Goal: Task Accomplishment & Management: Manage account settings

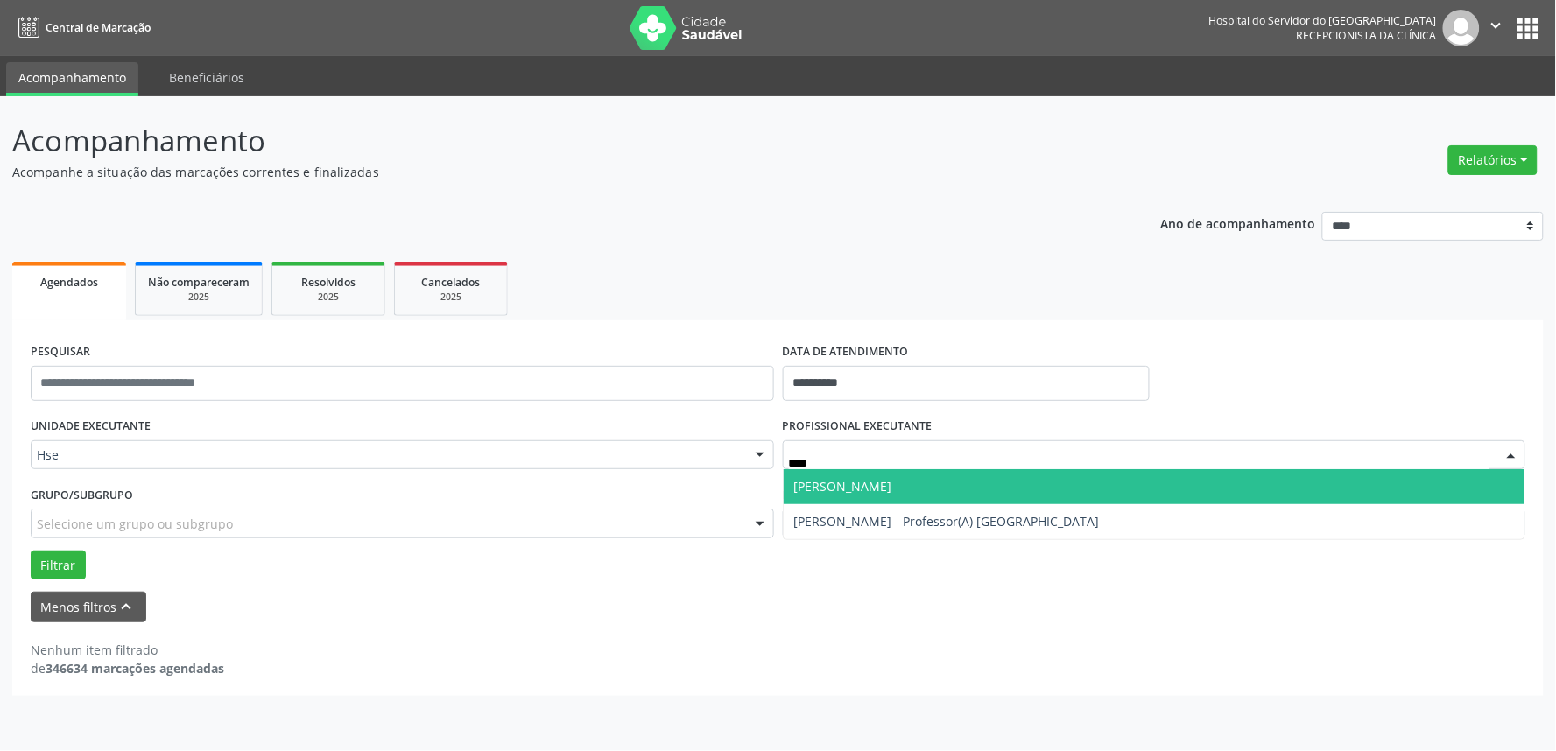
click at [892, 478] on span "[PERSON_NAME]" at bounding box center [843, 486] width 98 height 17
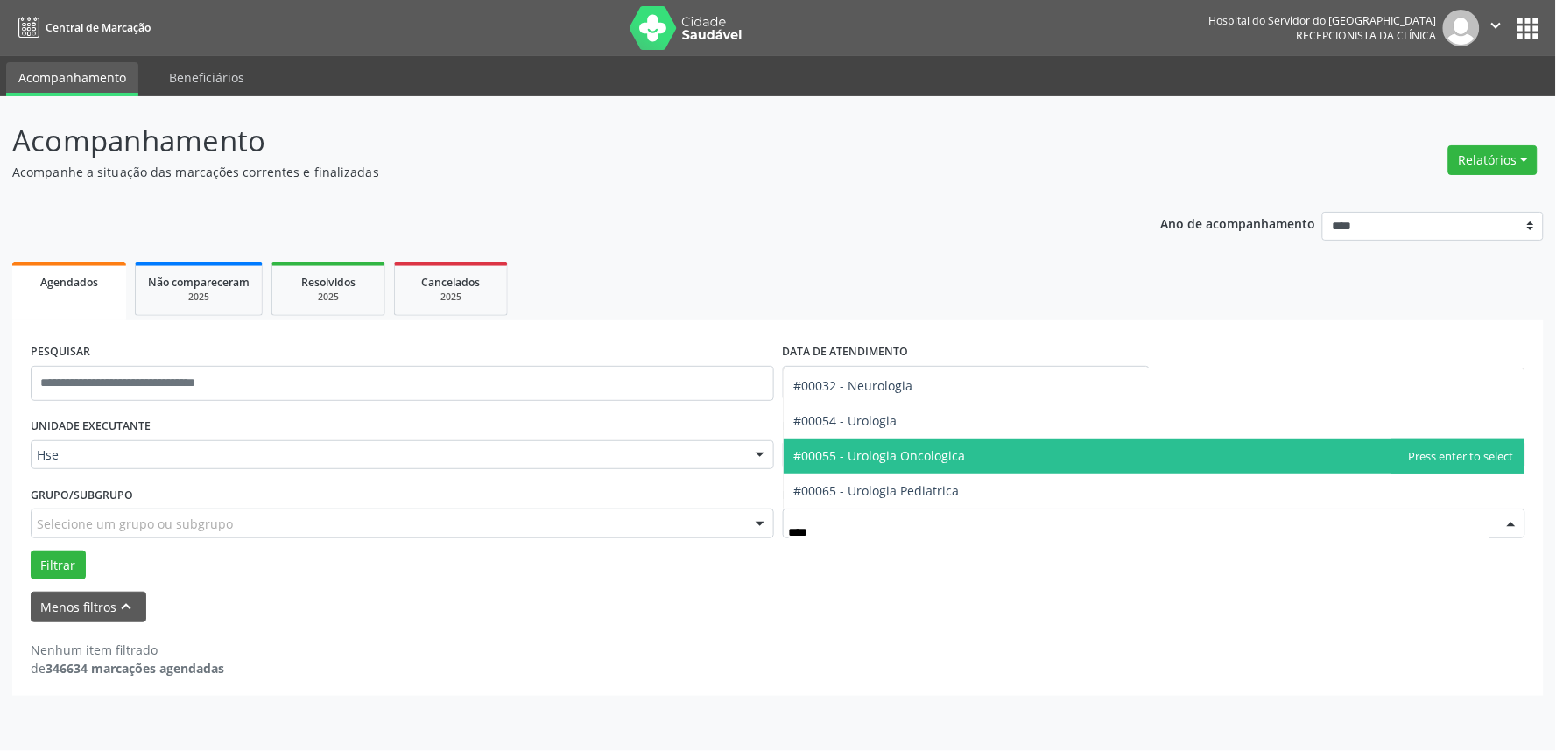
type input "*****"
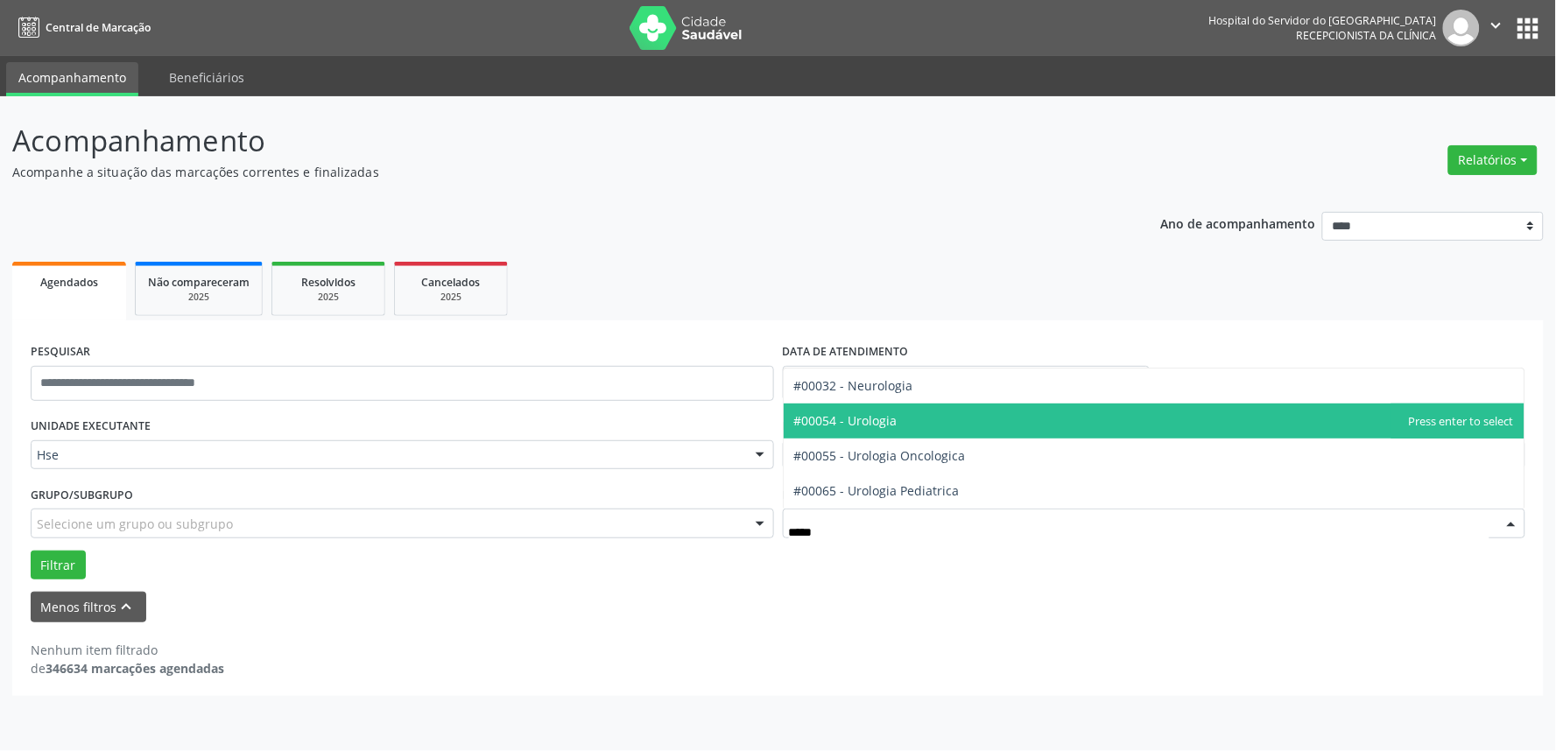
click at [856, 422] on span "#00054 - Urologia" at bounding box center [845, 420] width 103 height 17
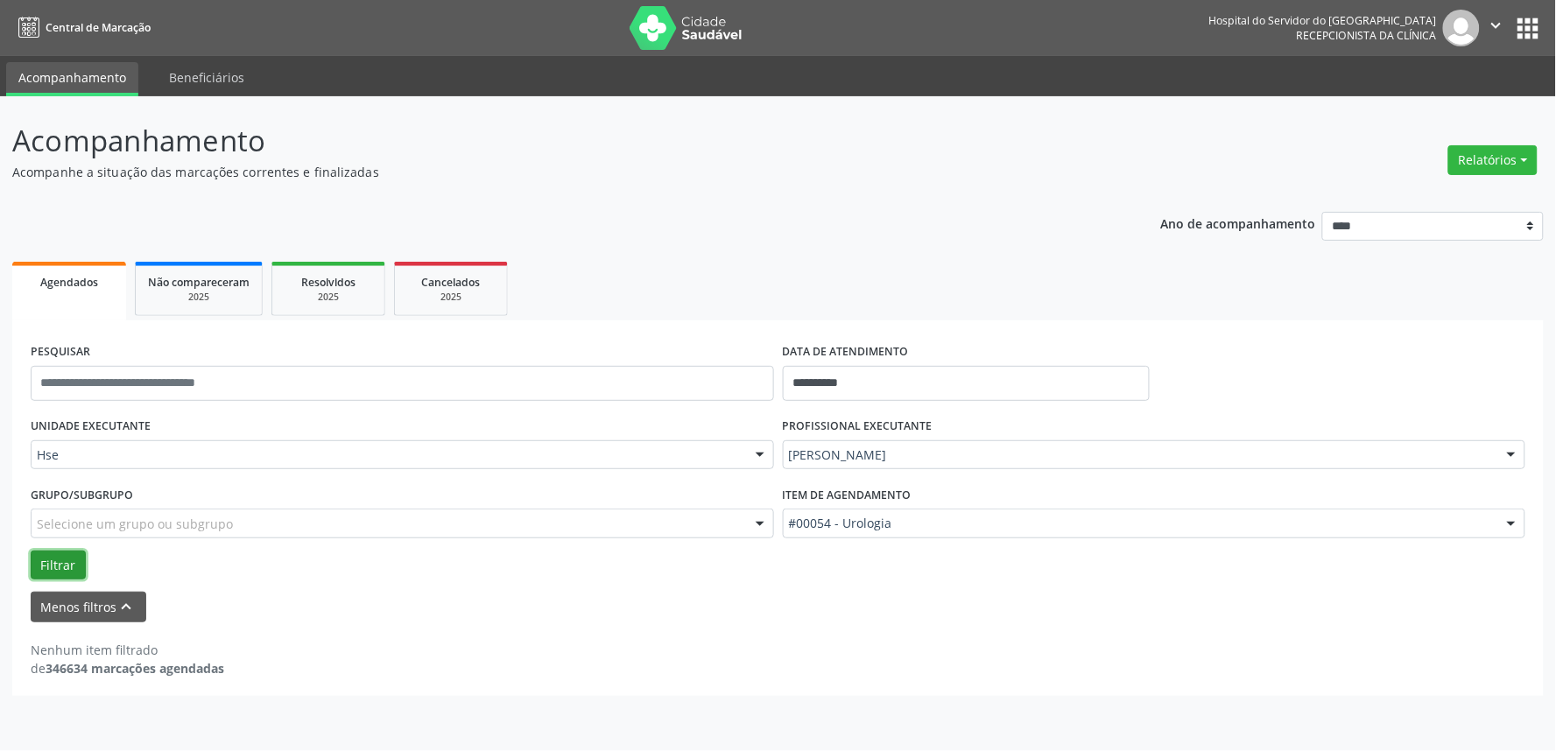
click at [65, 555] on button "Filtrar" at bounding box center [58, 566] width 55 height 30
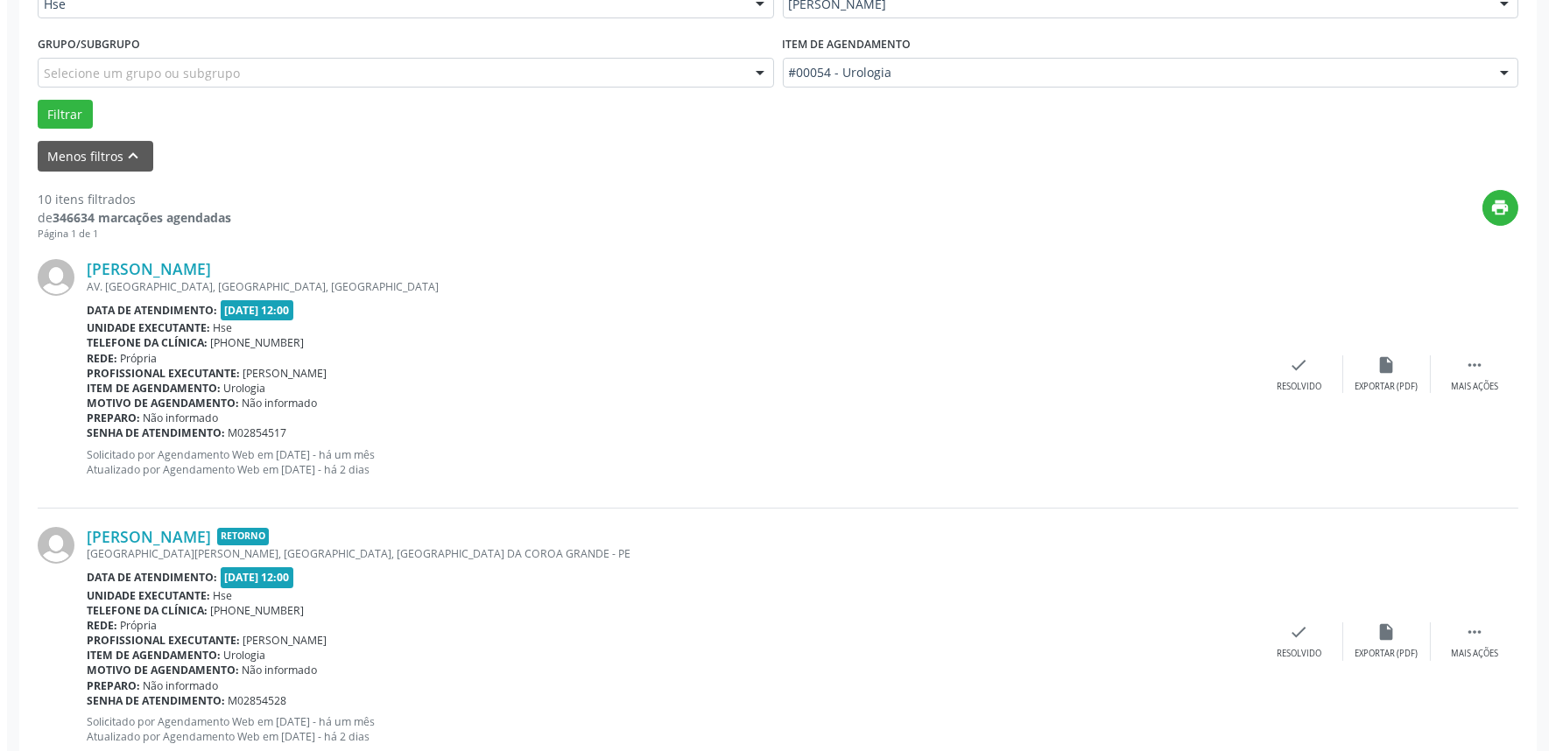
scroll to position [486, 0]
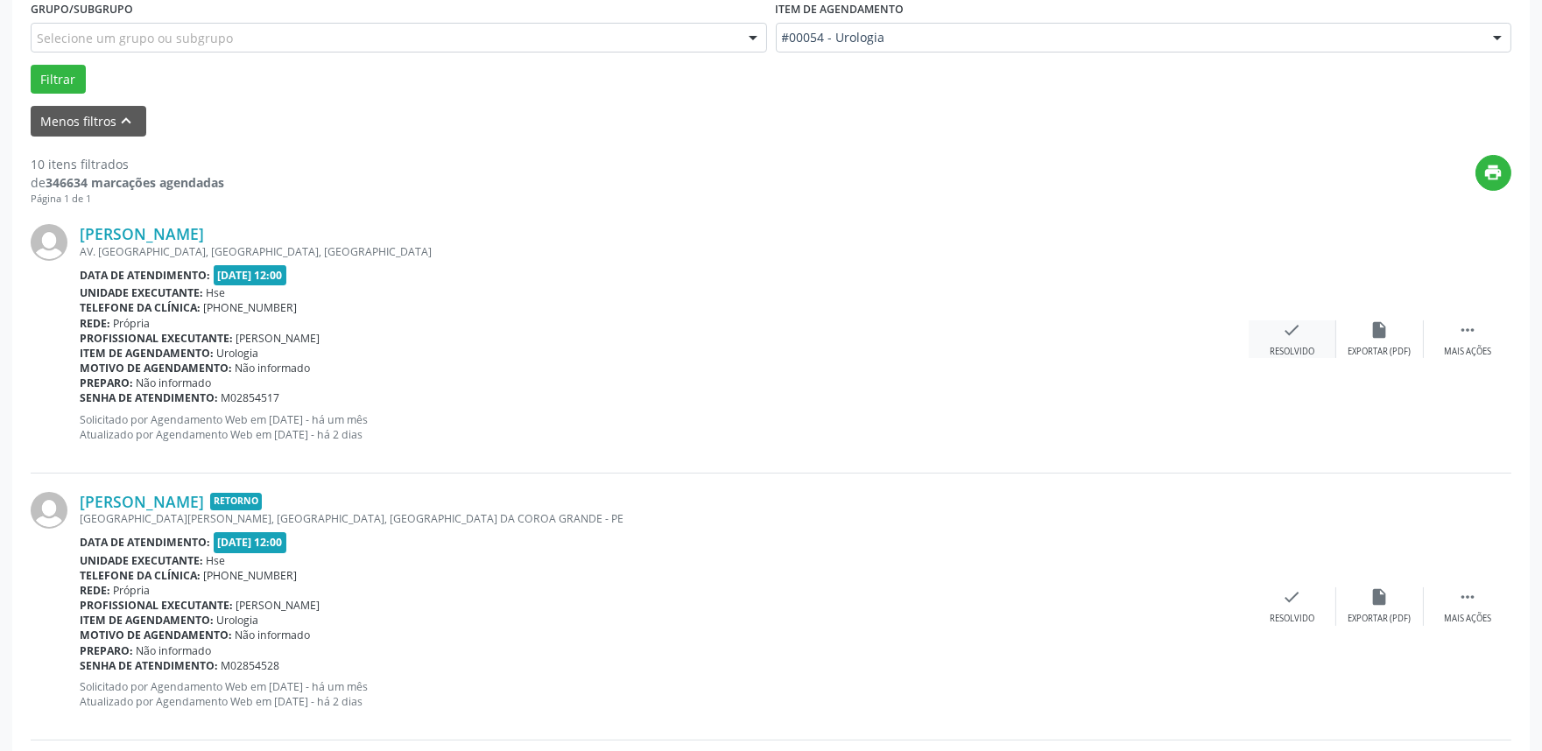
click at [1283, 321] on icon "check" at bounding box center [1292, 329] width 19 height 19
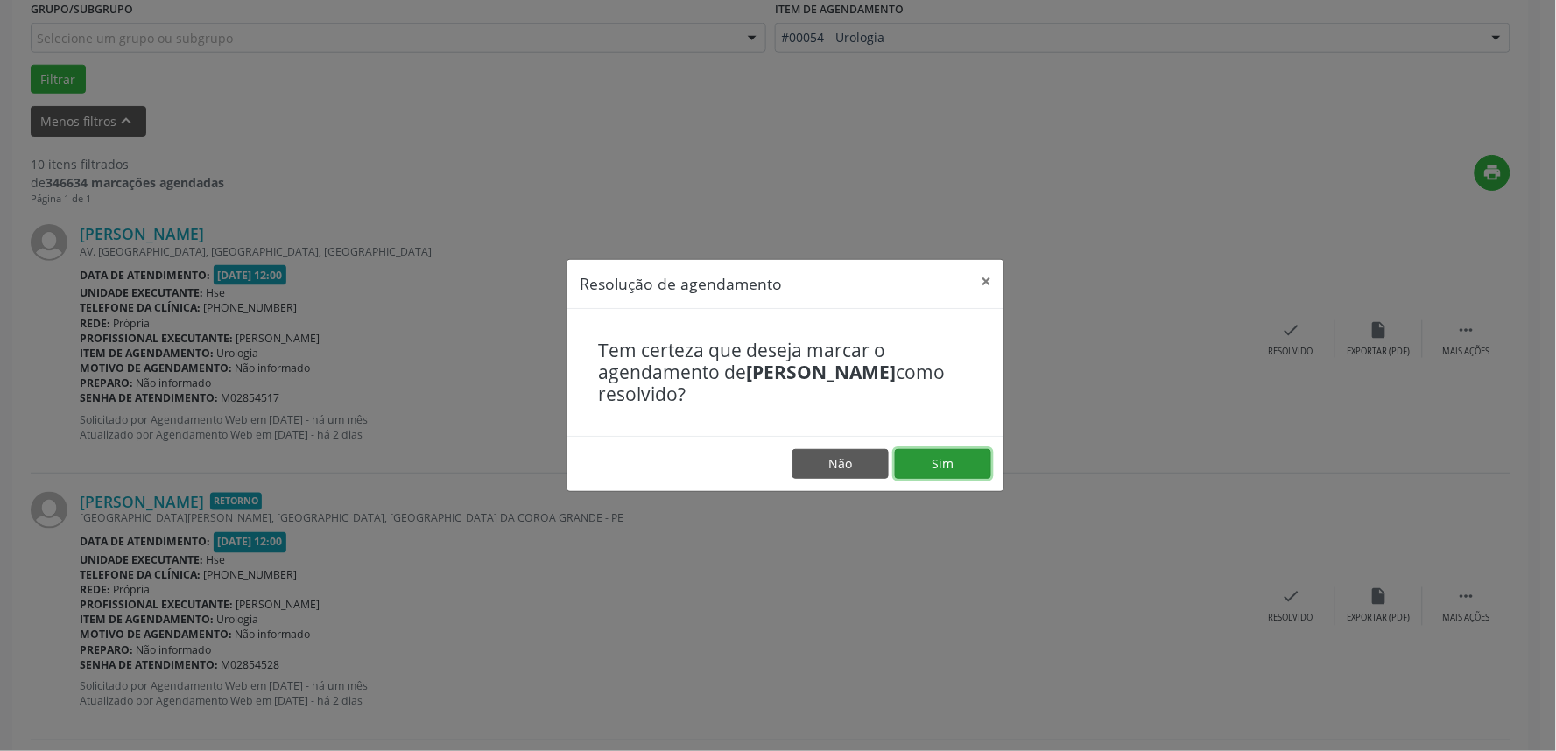
click at [968, 468] on button "Sim" at bounding box center [943, 464] width 96 height 30
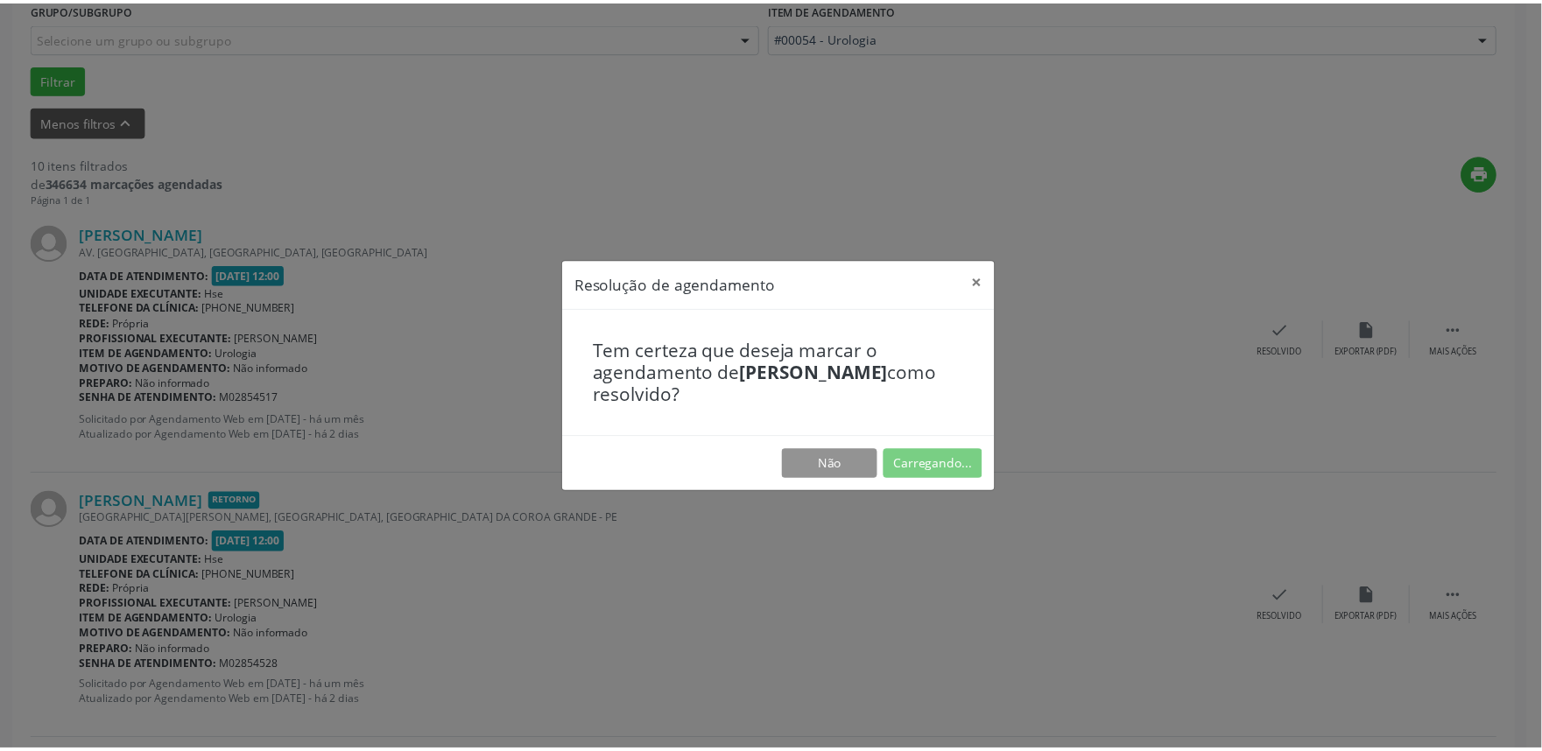
scroll to position [0, 0]
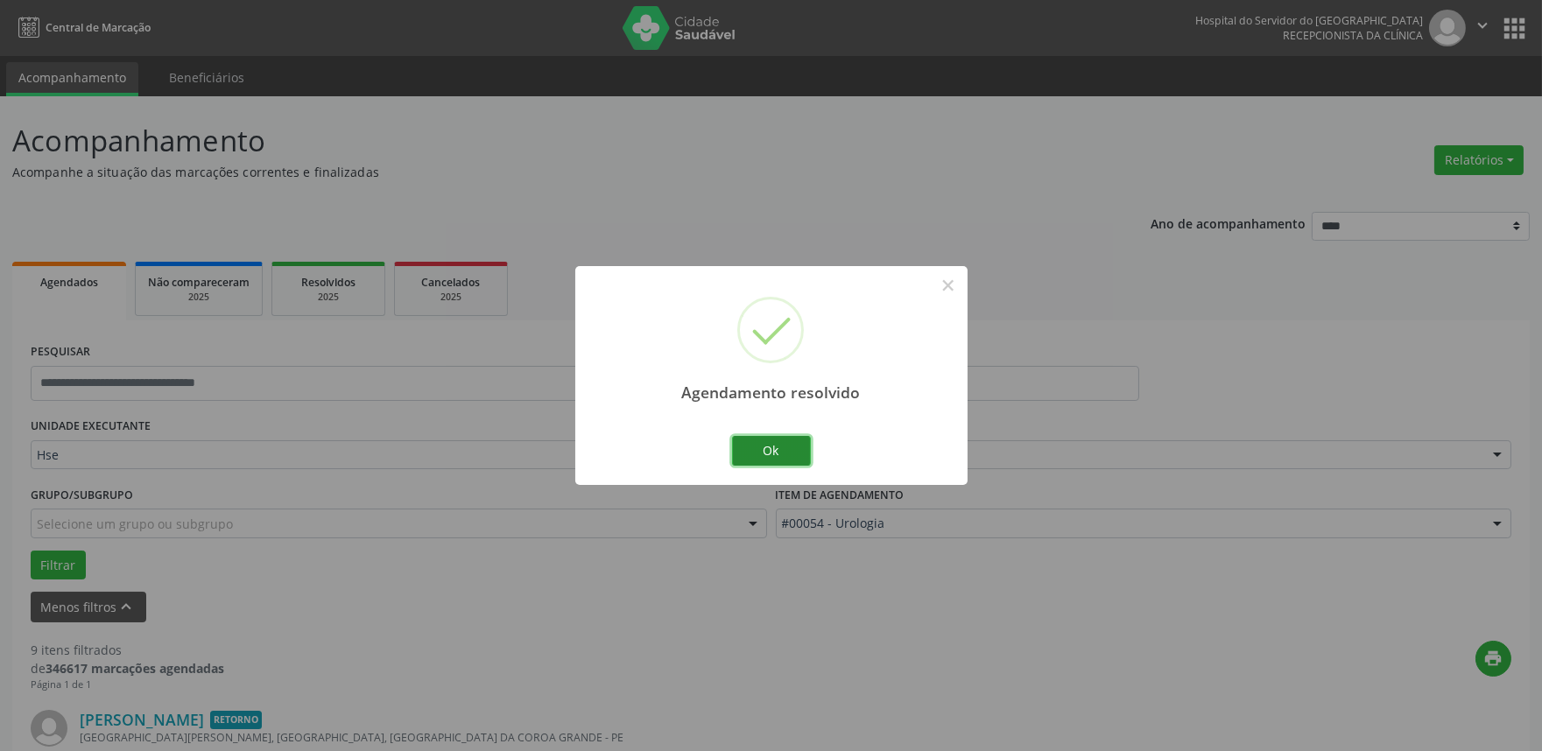
click at [768, 445] on button "Ok" at bounding box center [771, 451] width 79 height 30
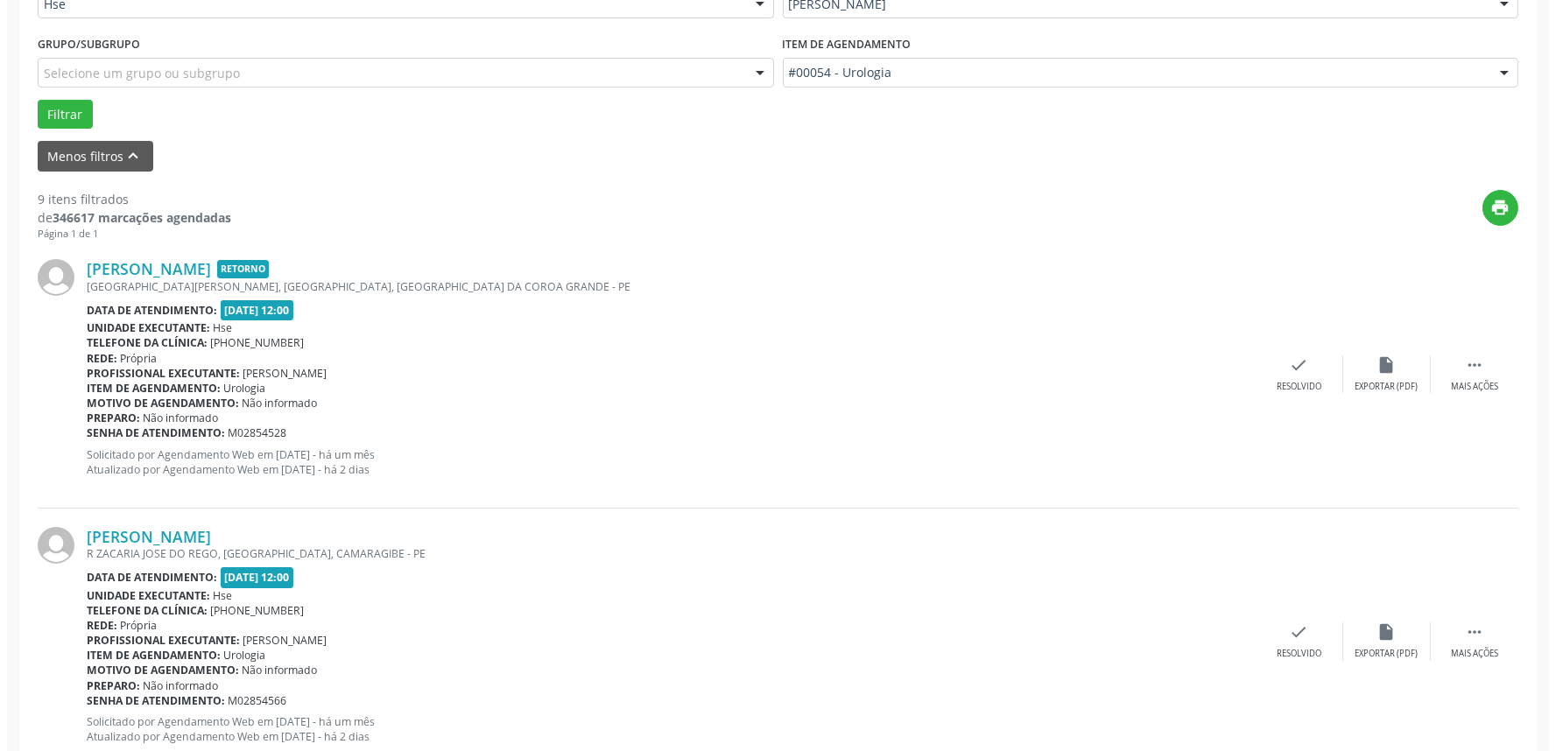
scroll to position [486, 0]
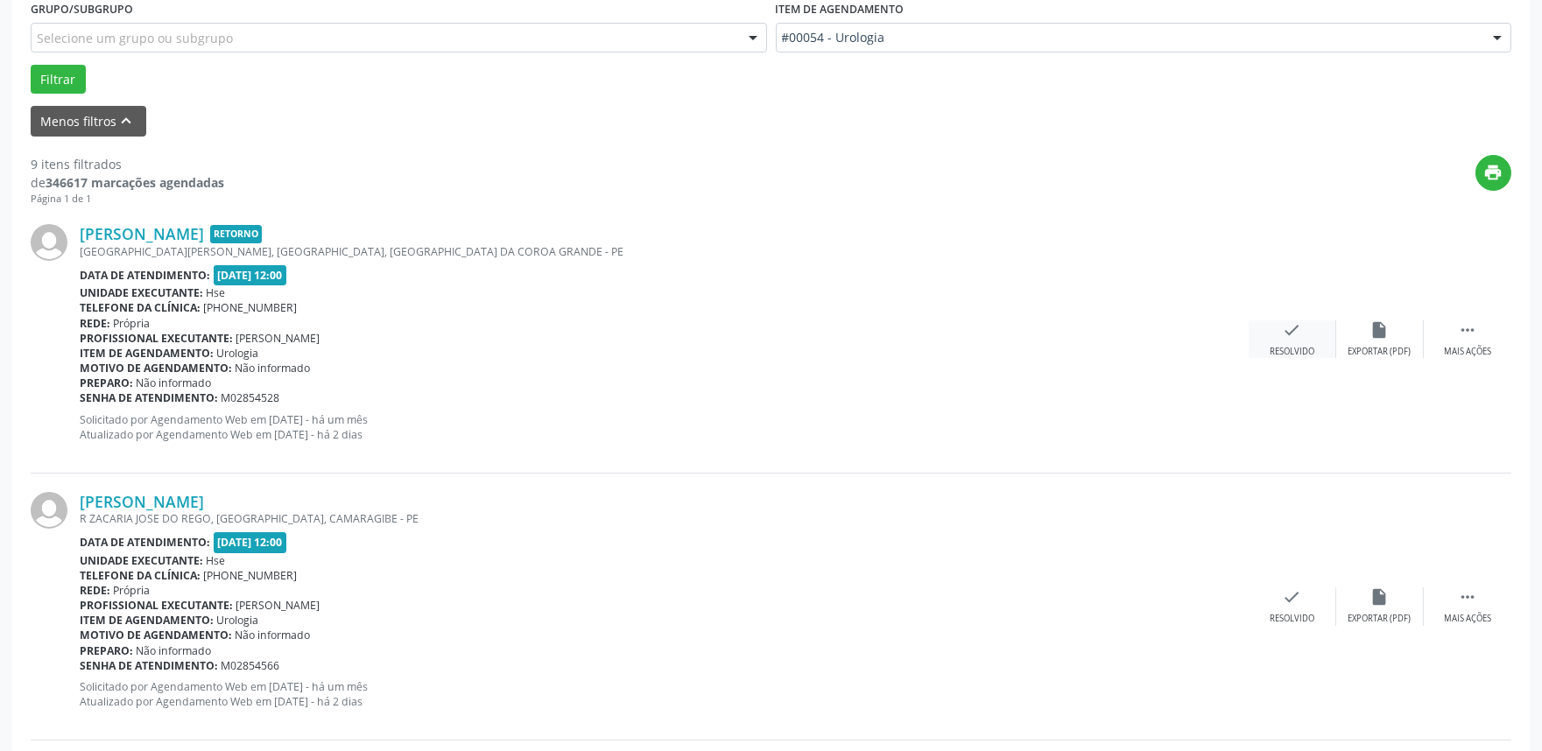
click at [1299, 336] on icon "check" at bounding box center [1292, 329] width 19 height 19
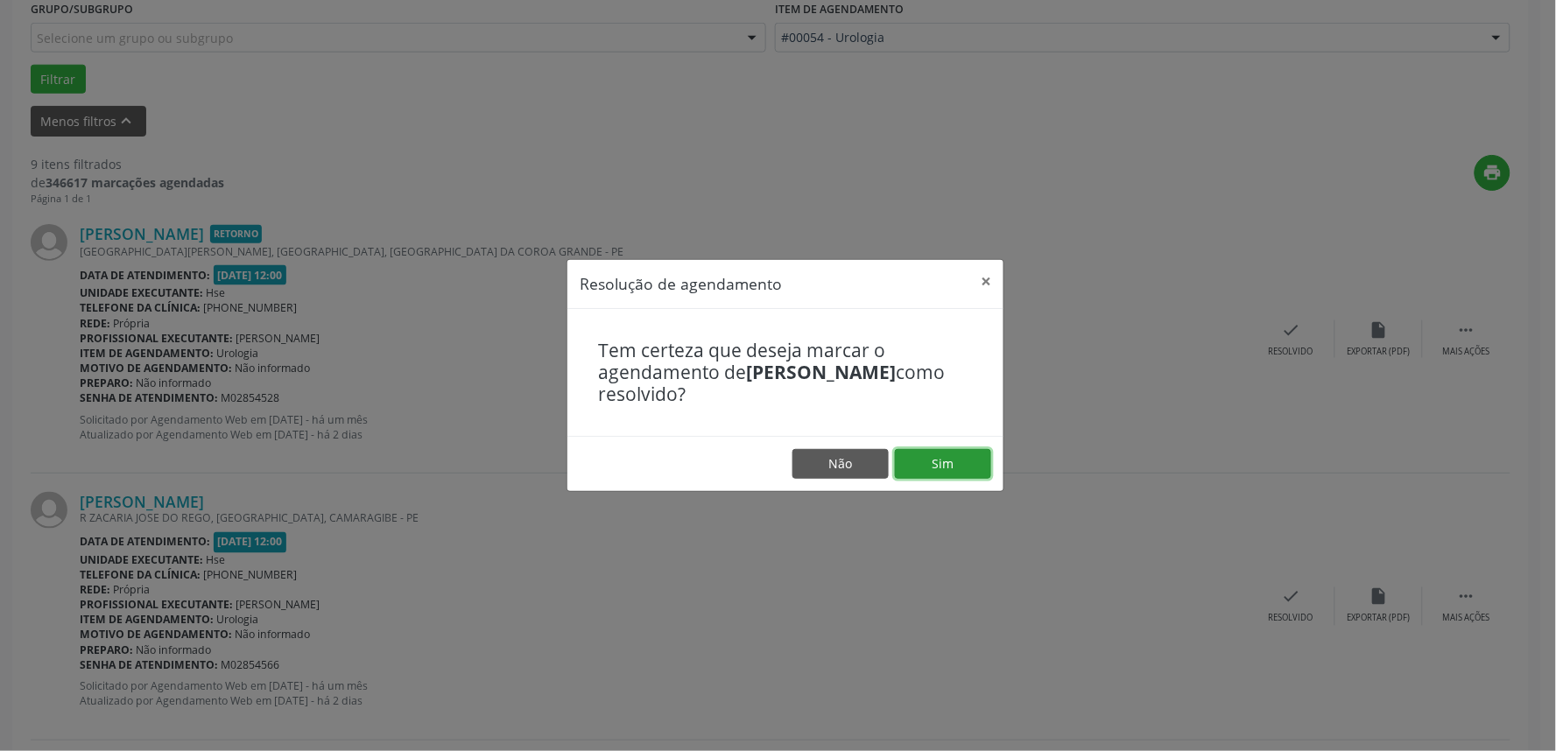
click at [928, 467] on button "Sim" at bounding box center [943, 464] width 96 height 30
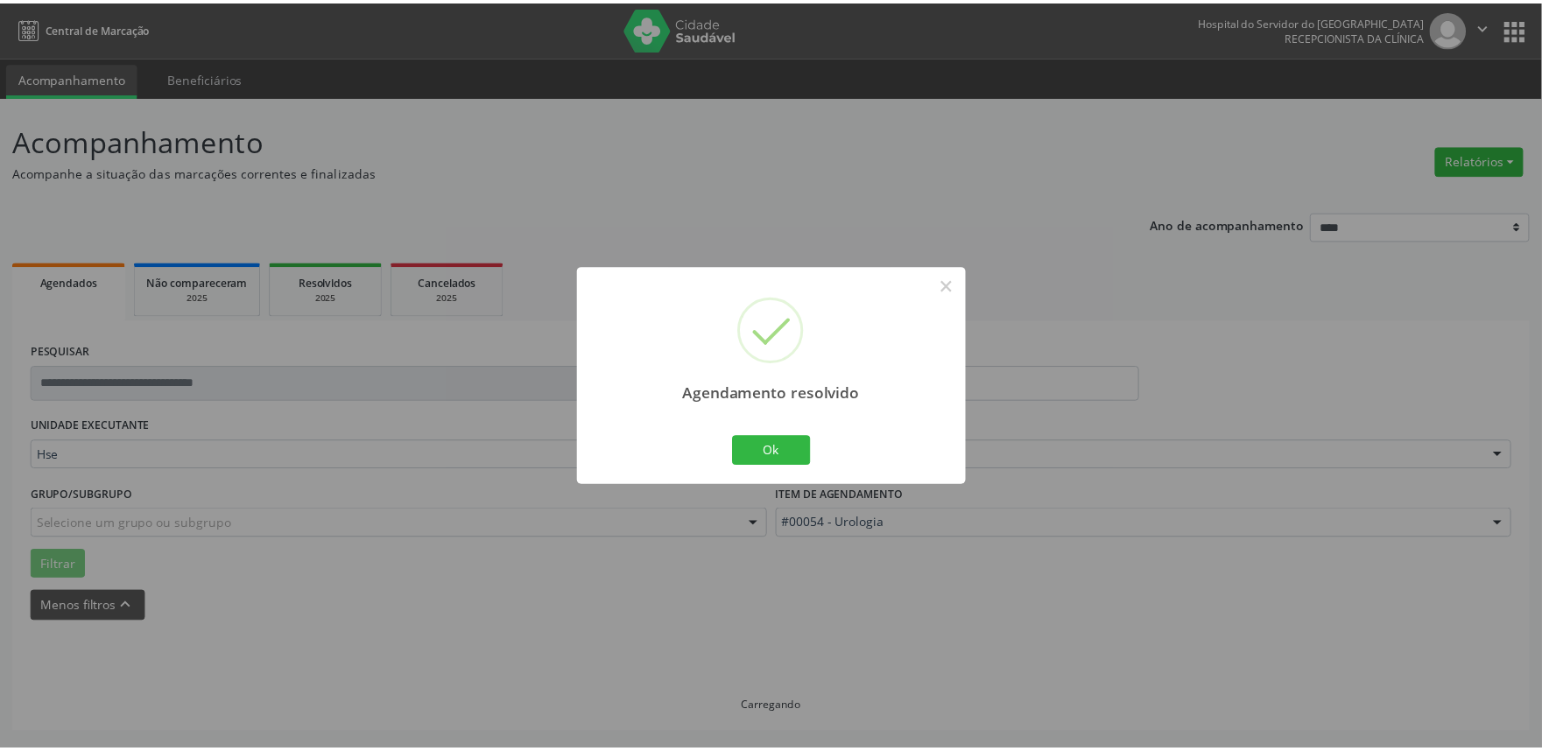
scroll to position [0, 0]
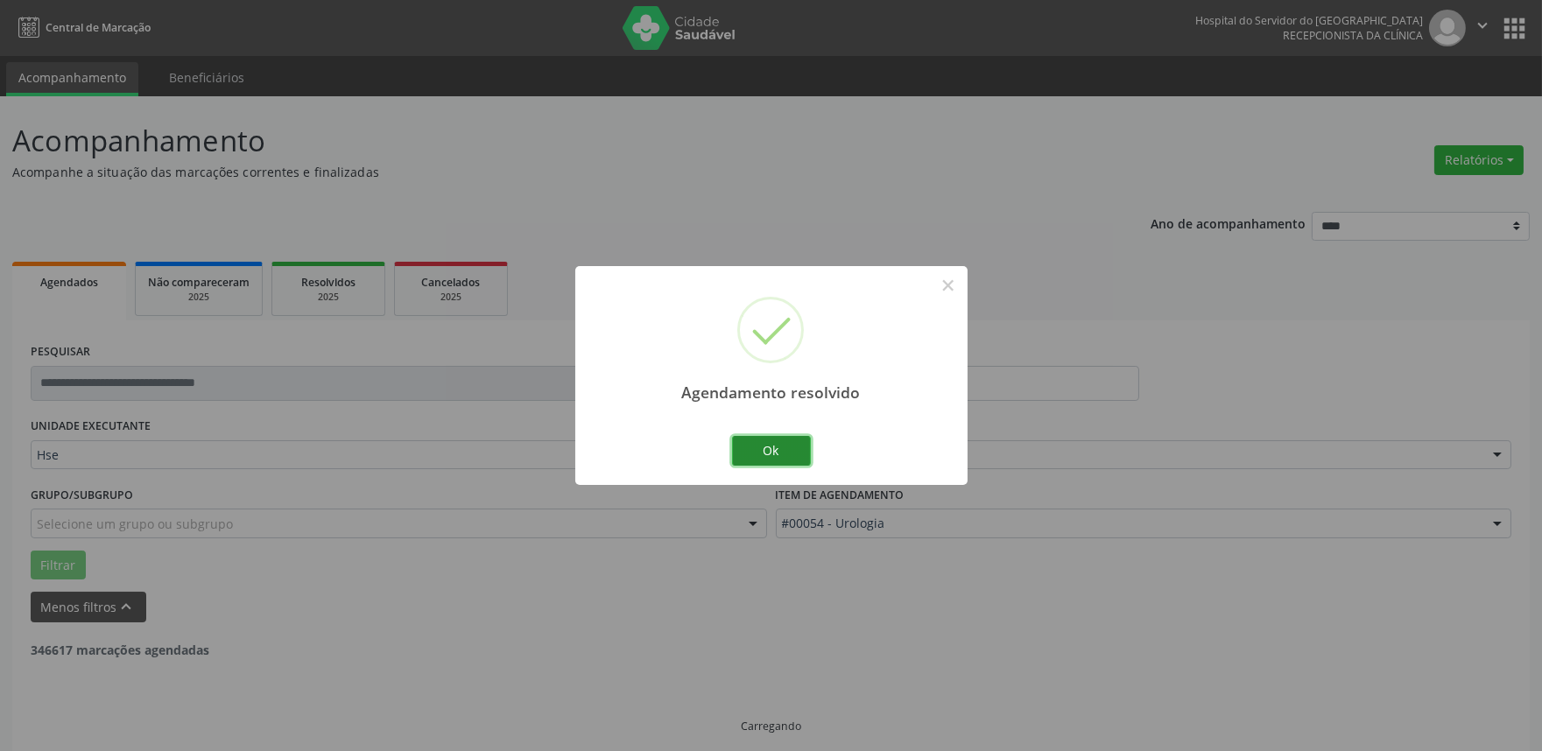
click at [770, 458] on button "Ok" at bounding box center [771, 451] width 79 height 30
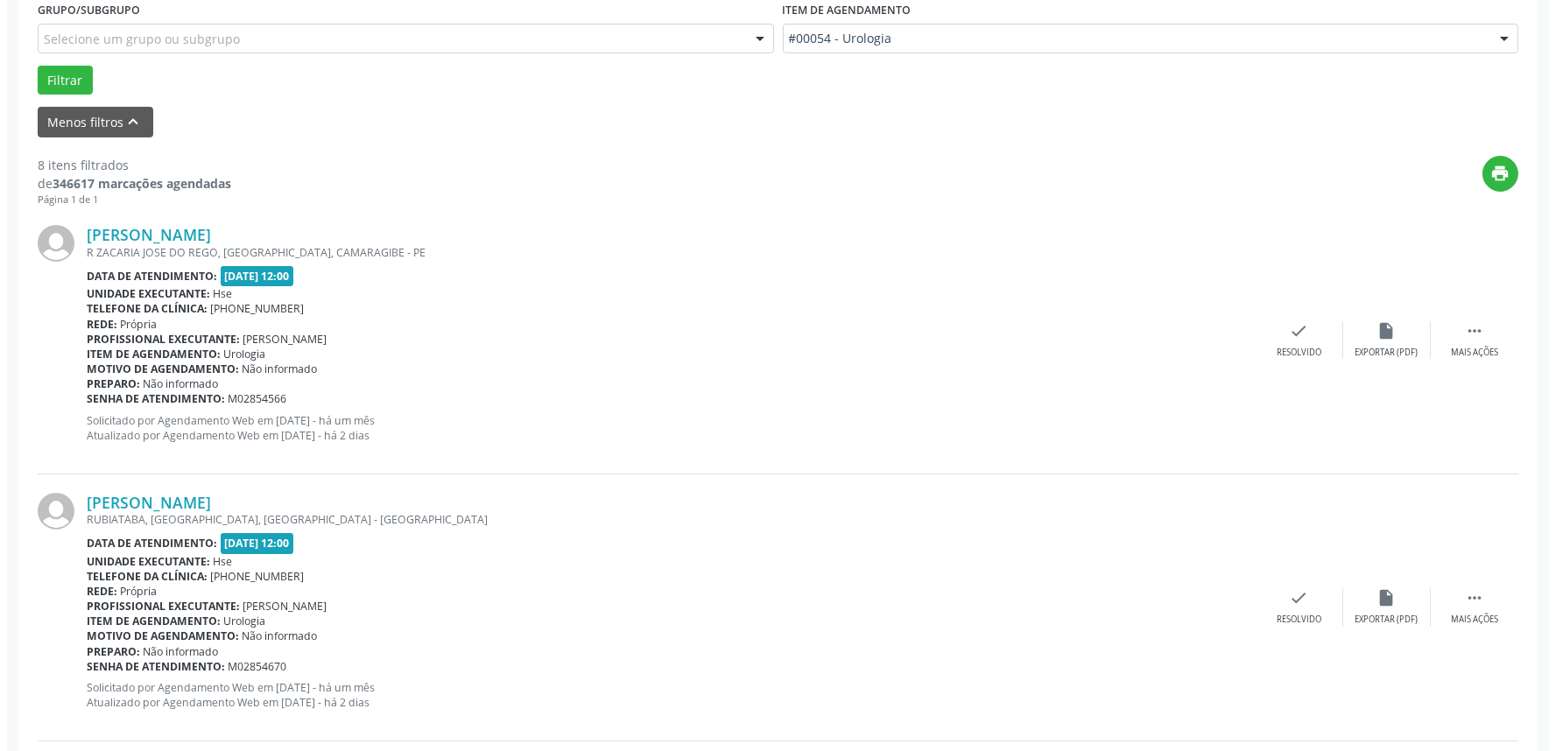
scroll to position [486, 0]
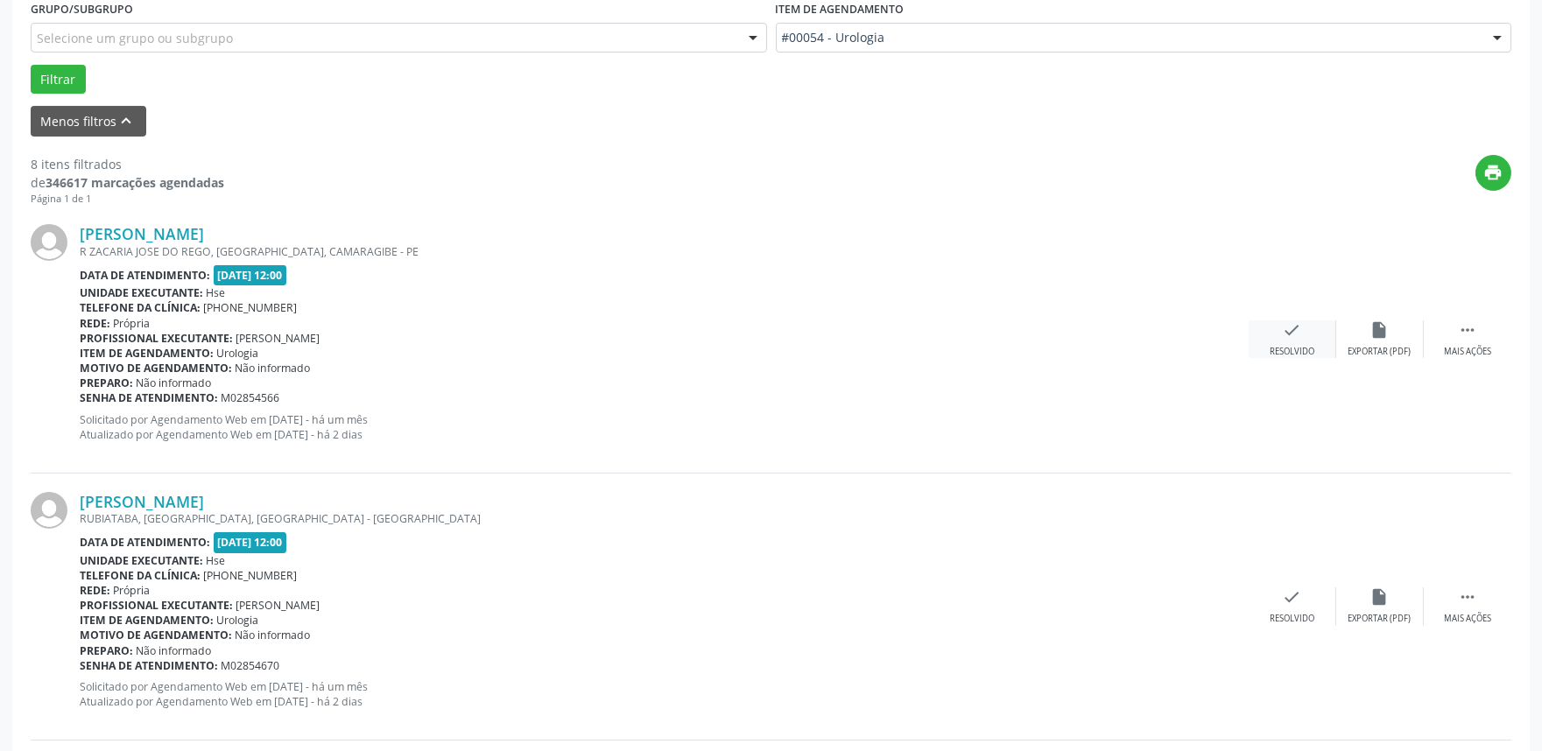
click at [1291, 333] on icon "check" at bounding box center [1292, 329] width 19 height 19
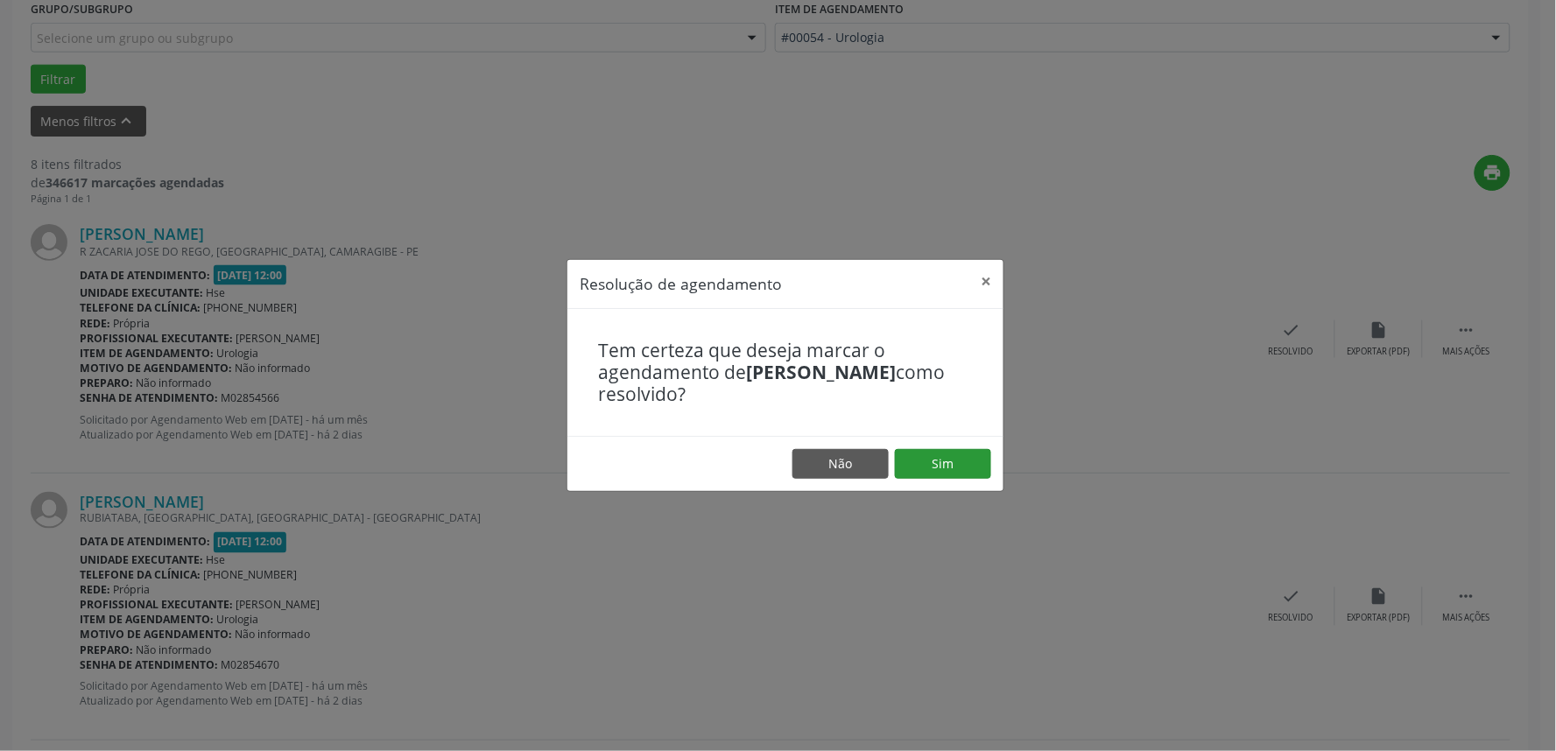
click at [942, 453] on footer "Não Sim" at bounding box center [785, 463] width 436 height 55
click at [944, 467] on button "Sim" at bounding box center [943, 464] width 96 height 30
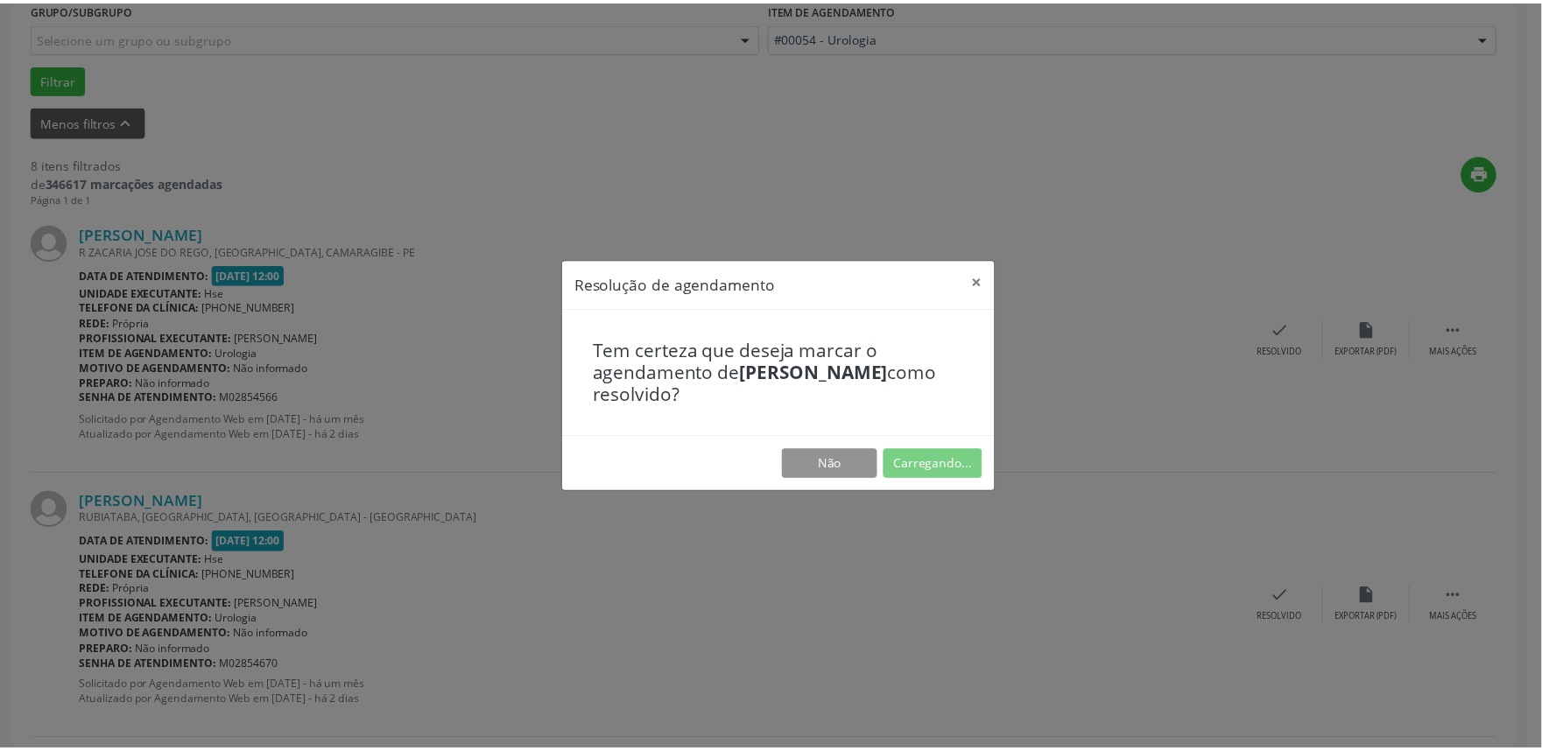
scroll to position [0, 0]
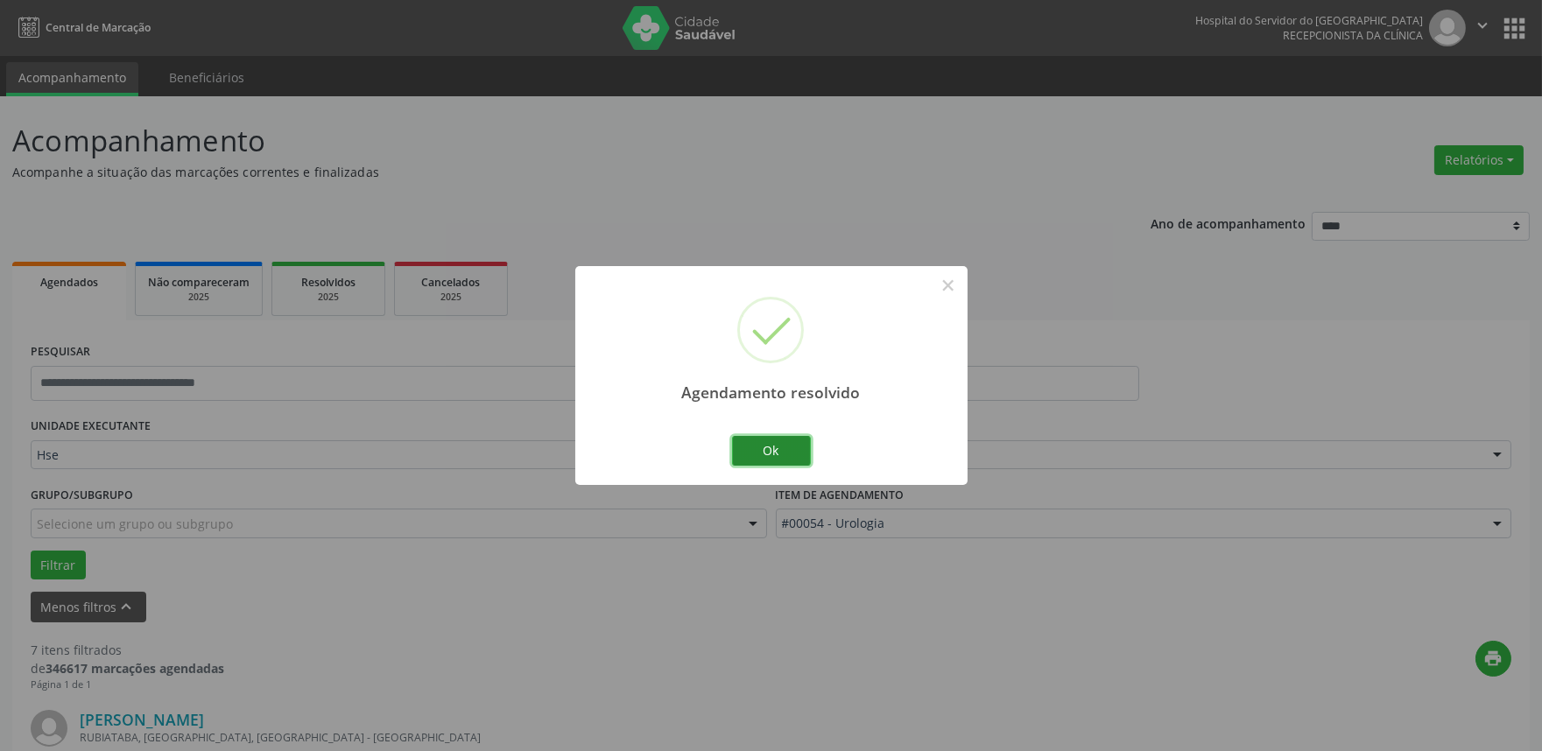
click at [776, 445] on button "Ok" at bounding box center [771, 451] width 79 height 30
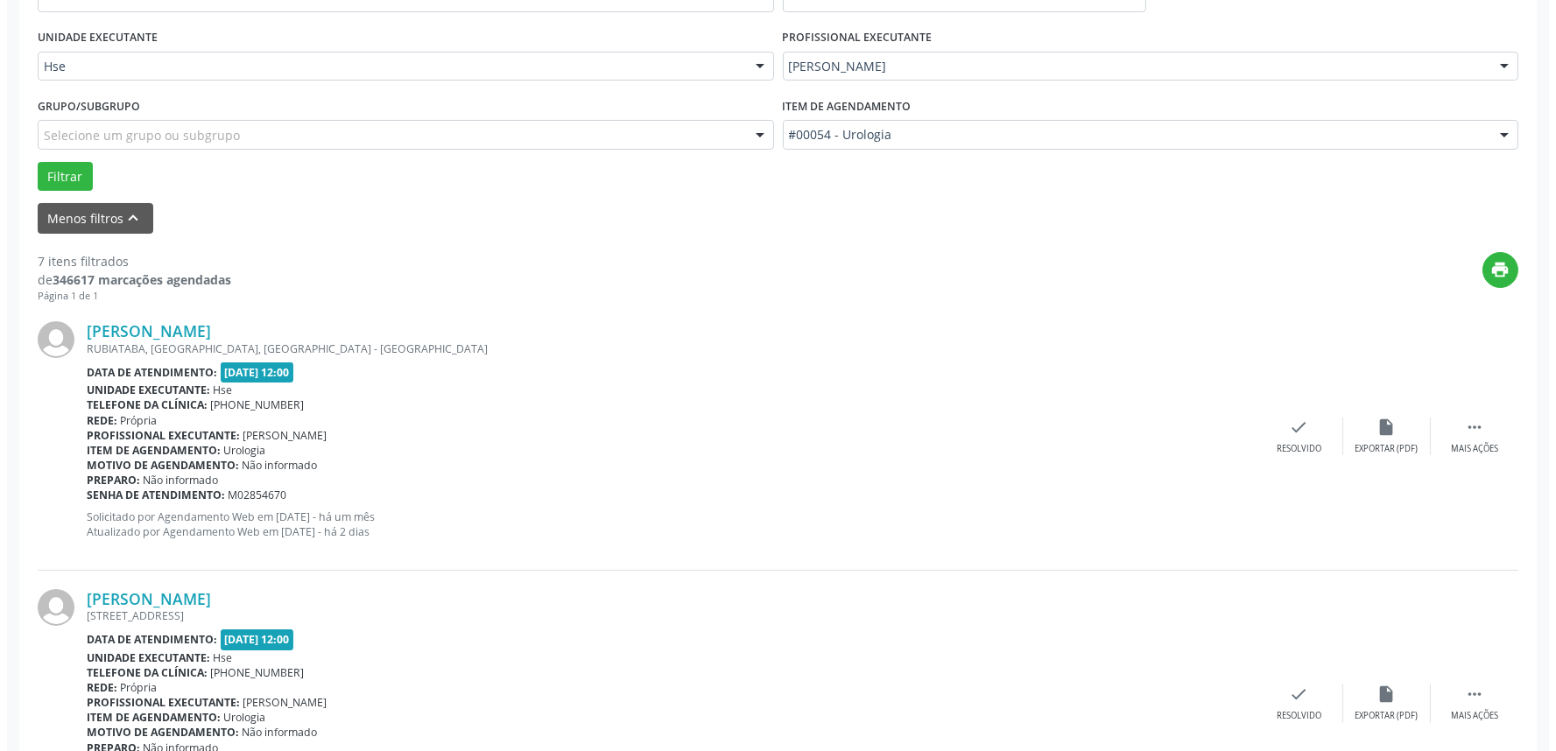
scroll to position [583, 0]
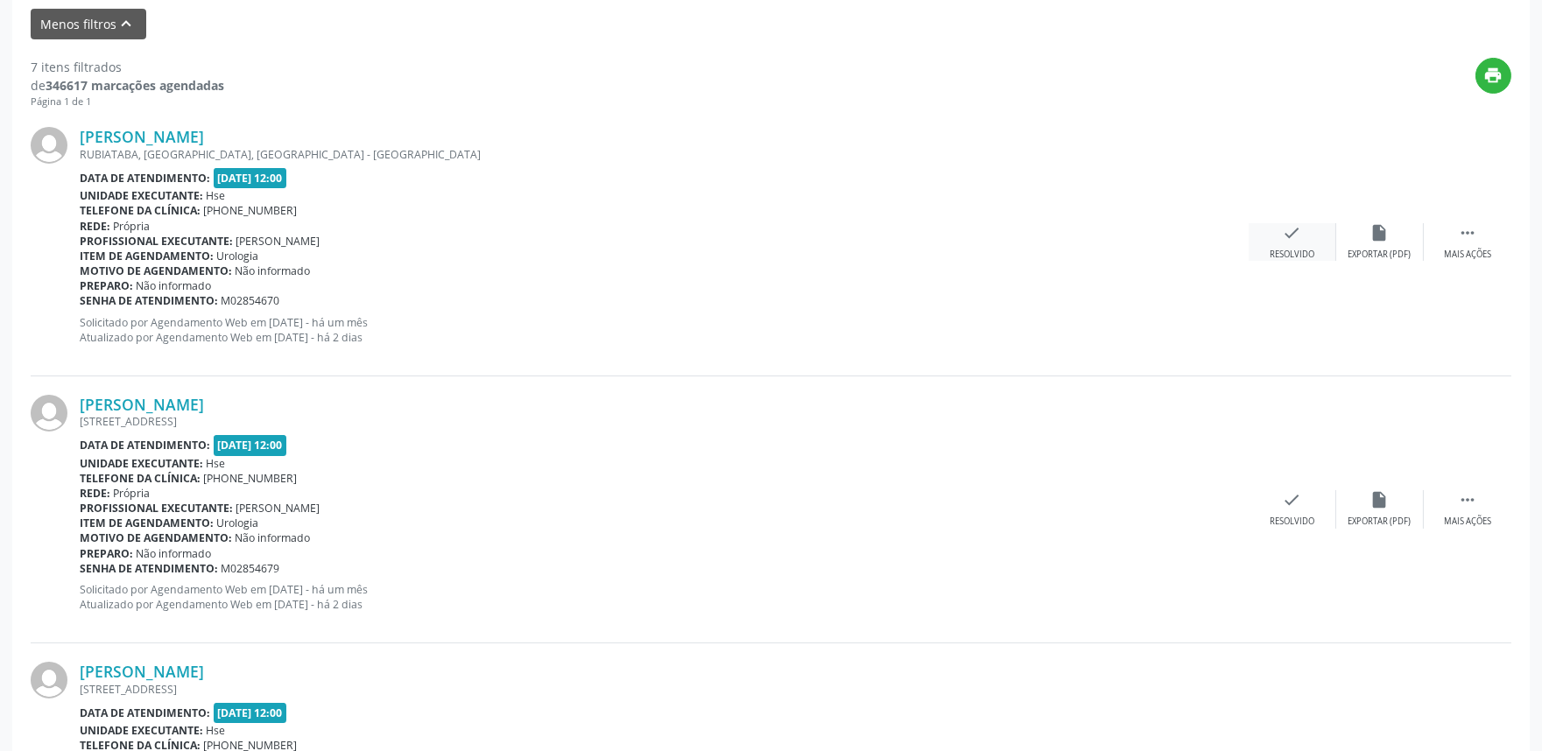
click at [1280, 235] on div "check Resolvido" at bounding box center [1293, 242] width 88 height 38
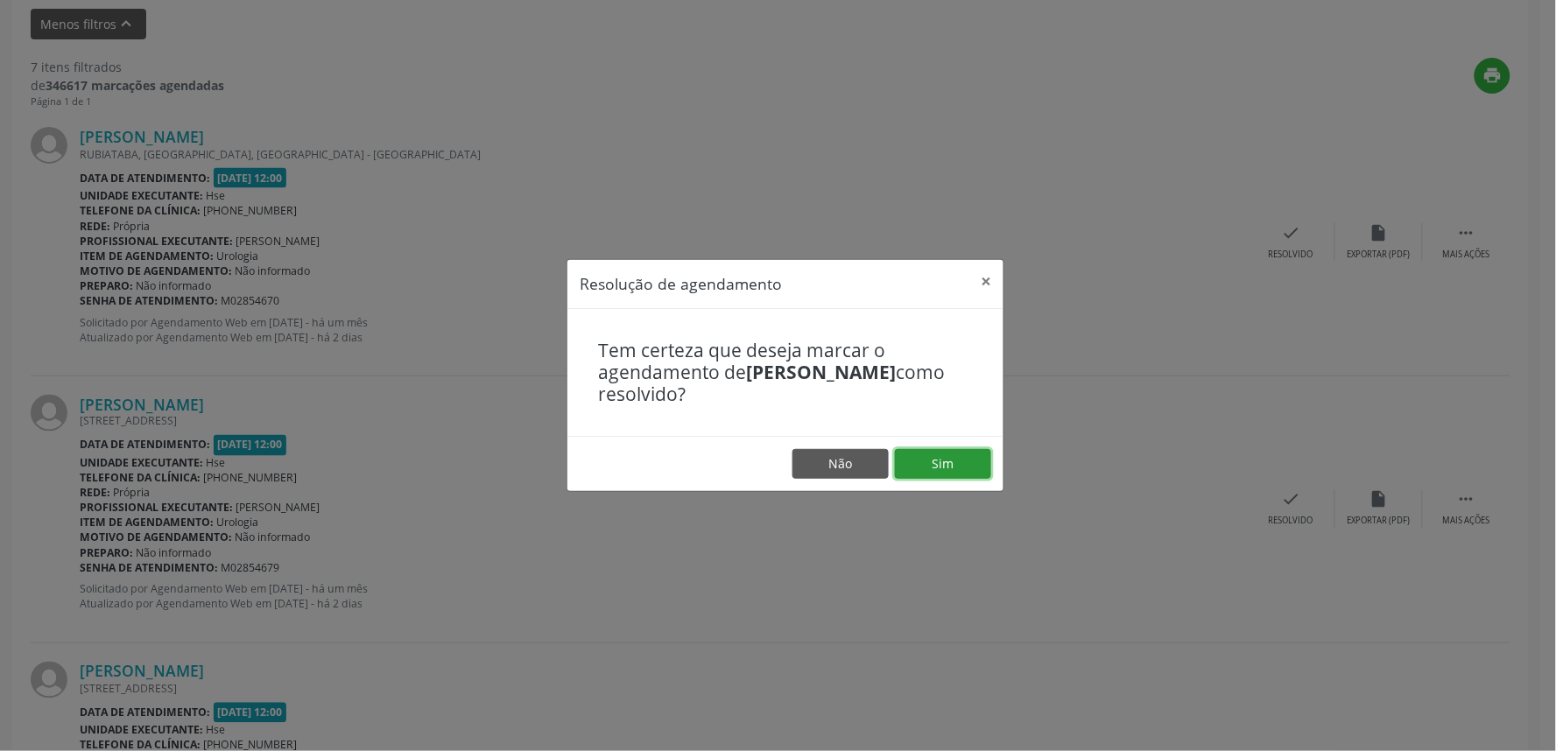
click at [934, 460] on button "Sim" at bounding box center [943, 464] width 96 height 30
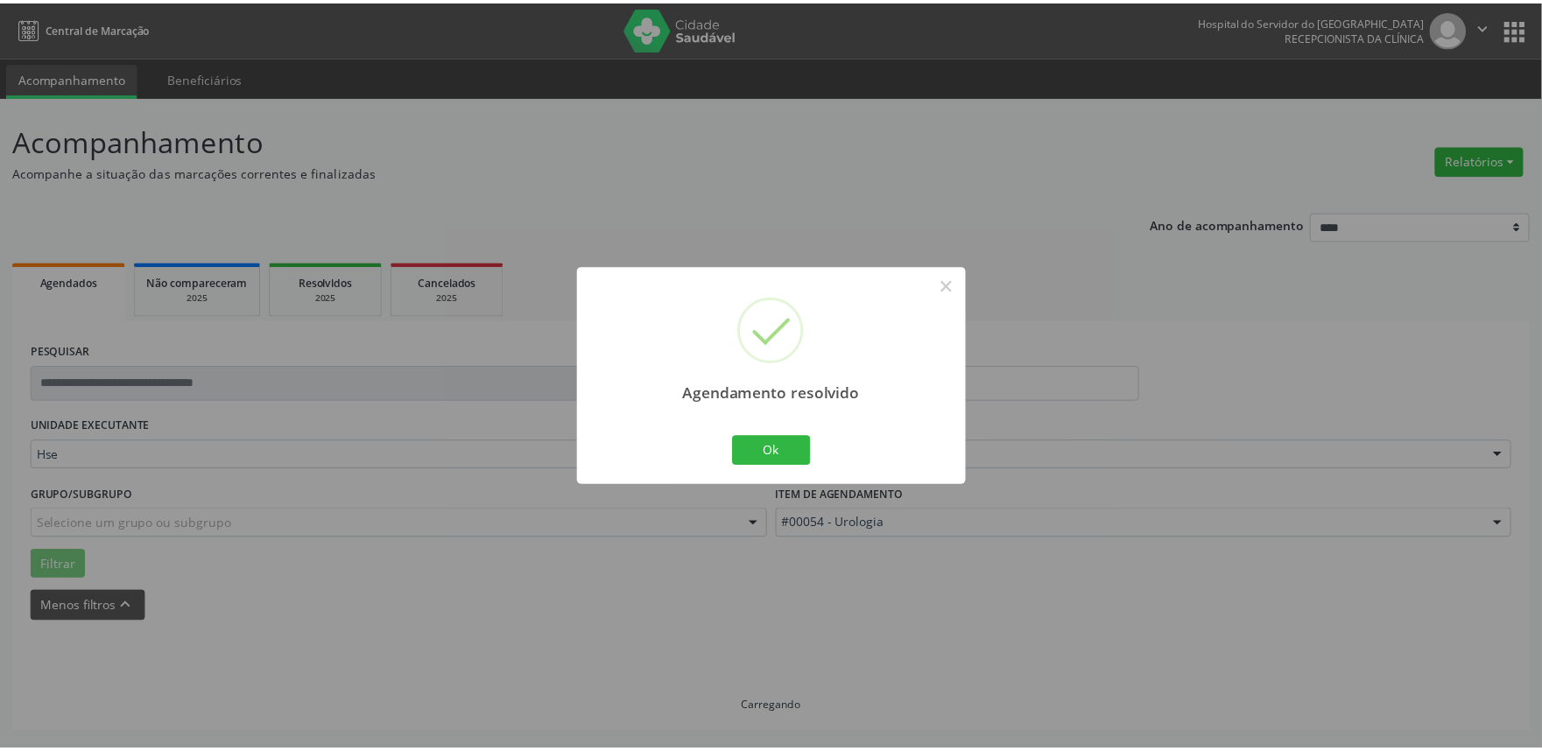
scroll to position [0, 0]
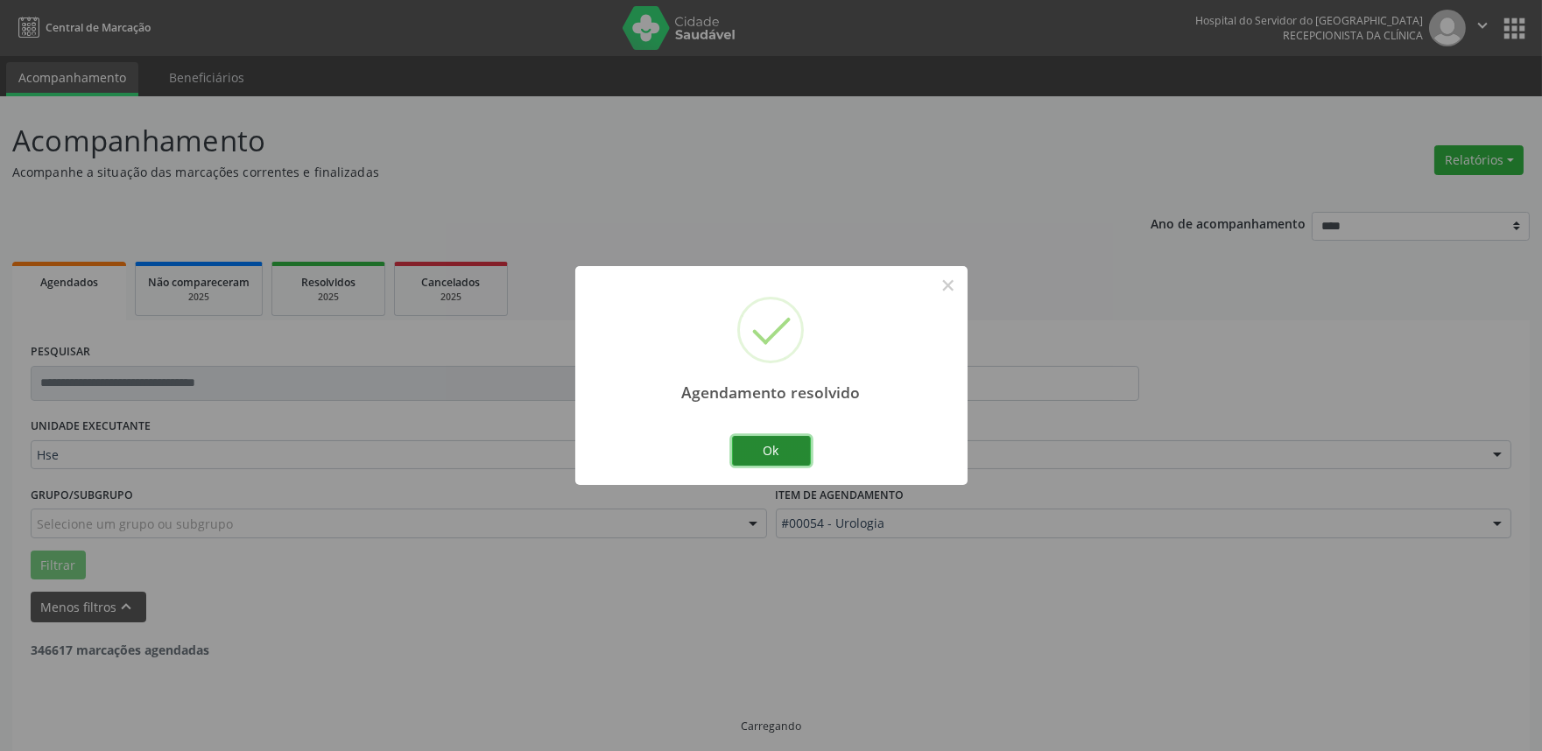
click at [772, 440] on button "Ok" at bounding box center [771, 451] width 79 height 30
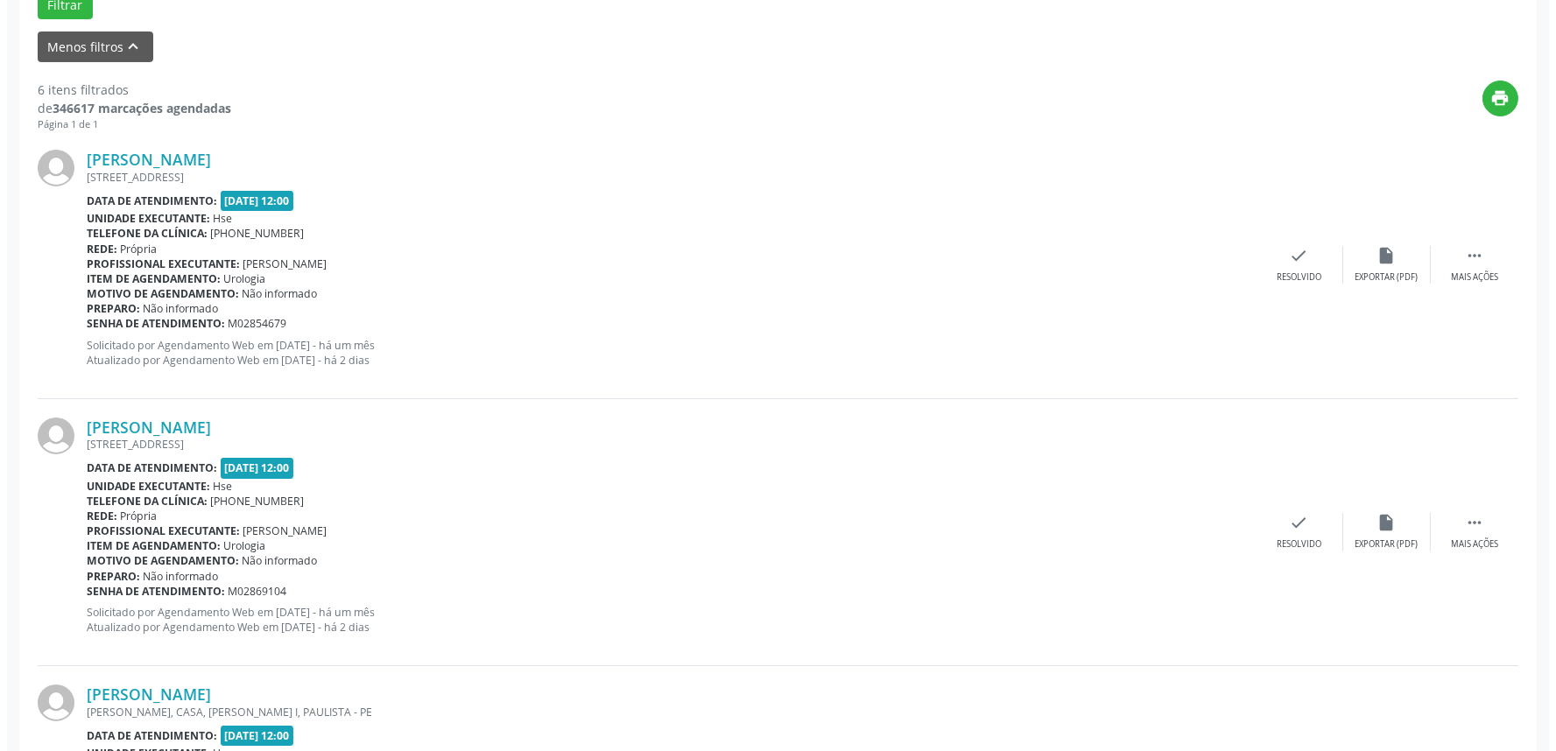
scroll to position [595, 0]
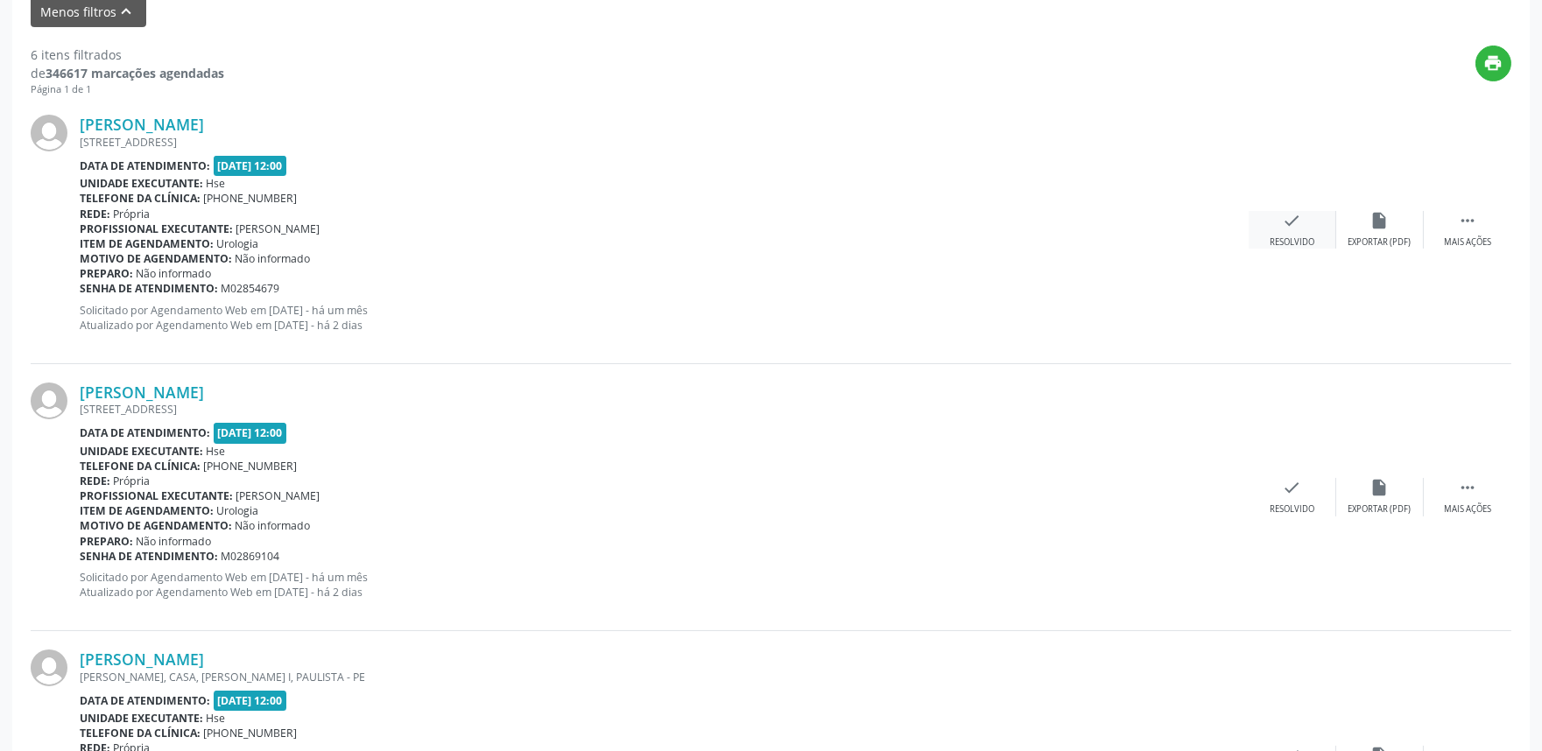
click at [1285, 223] on icon "check" at bounding box center [1292, 220] width 19 height 19
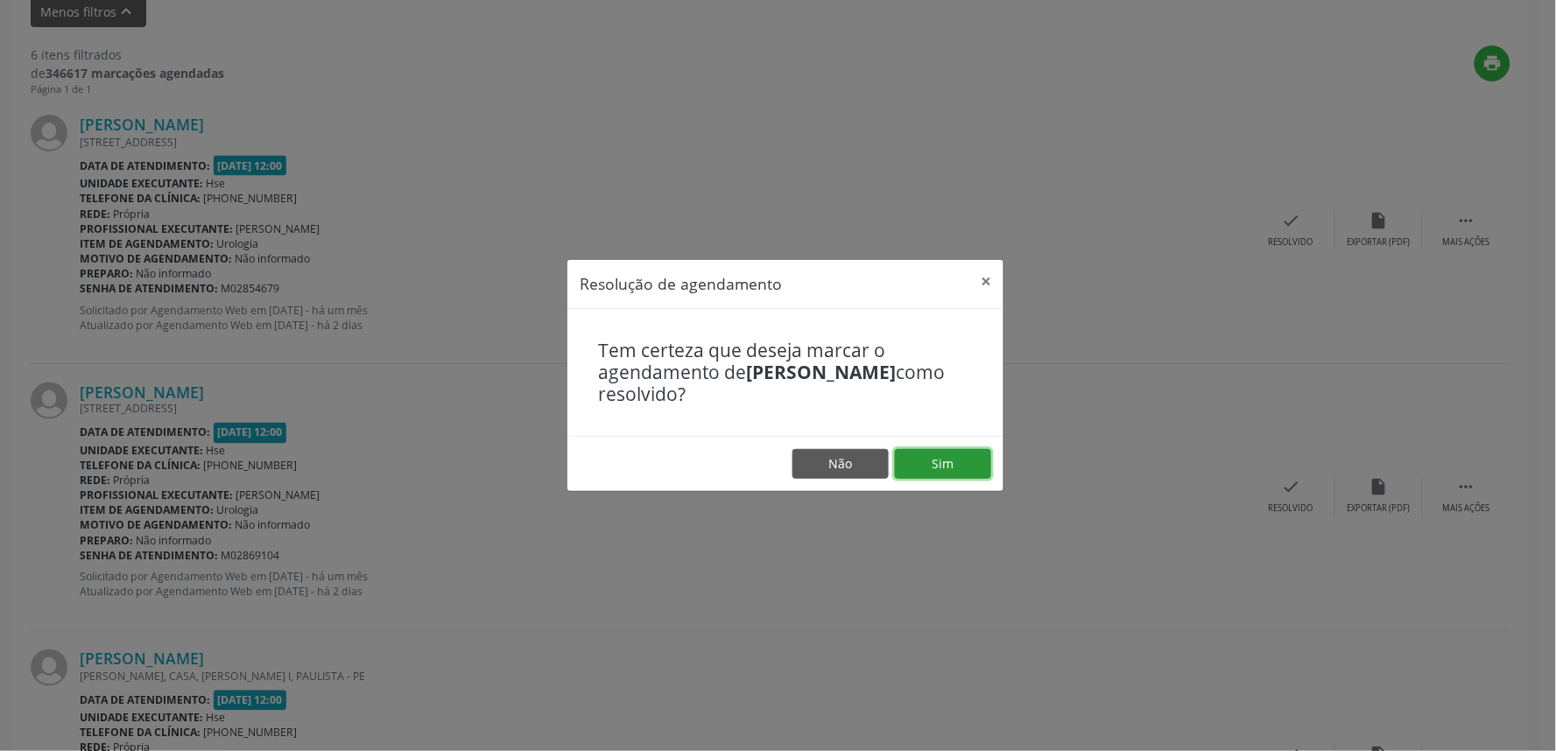
click at [921, 461] on button "Sim" at bounding box center [943, 464] width 96 height 30
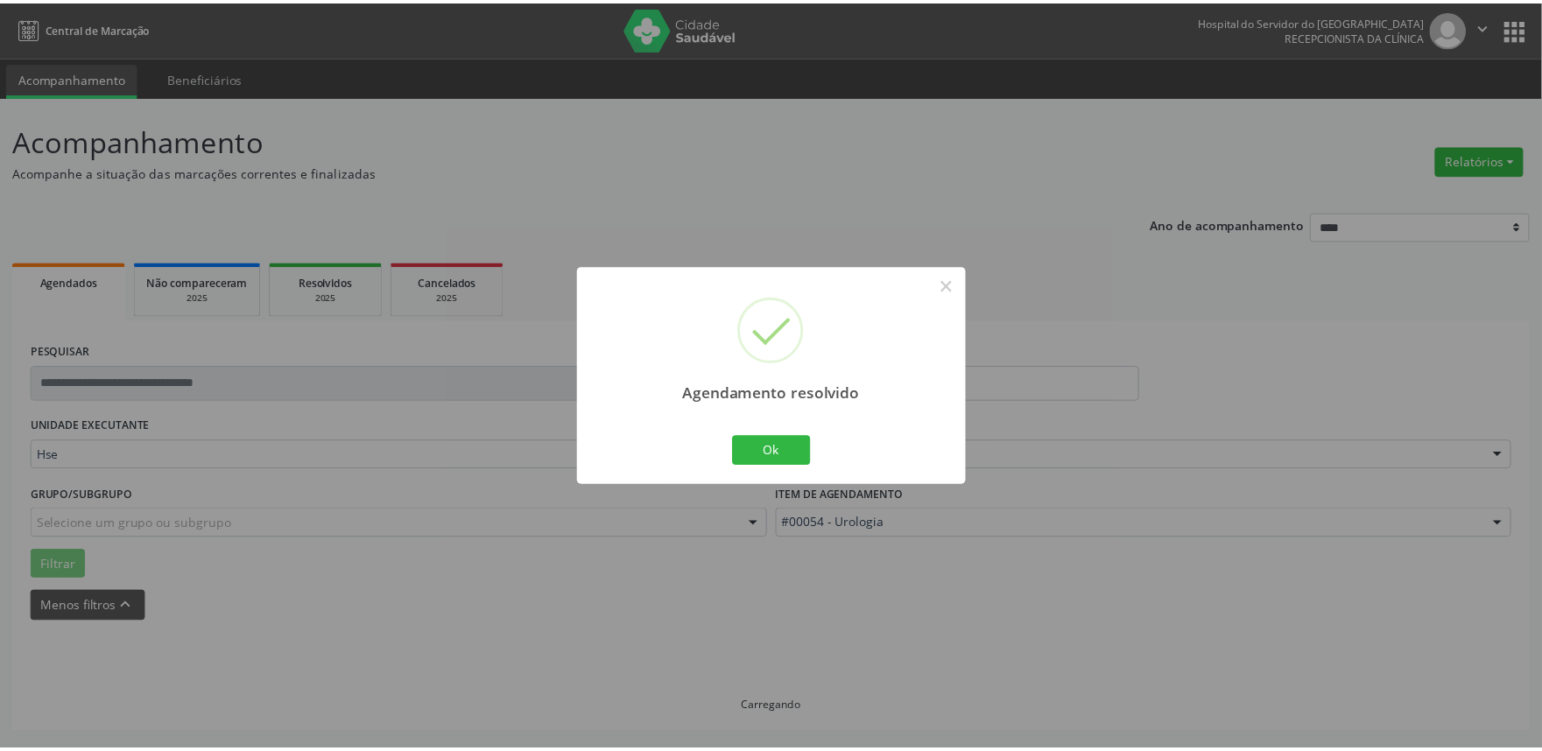
scroll to position [0, 0]
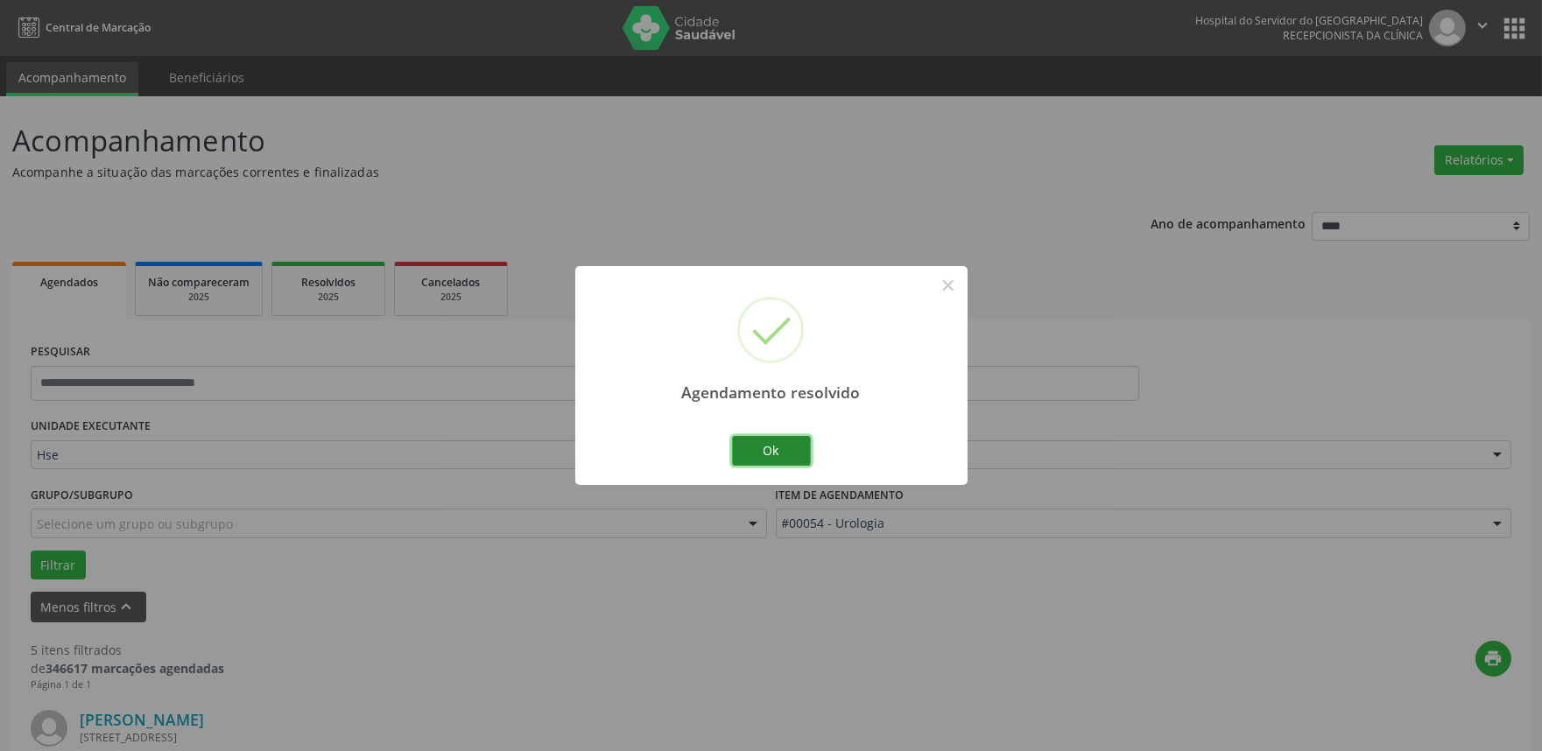
click at [776, 453] on button "Ok" at bounding box center [771, 451] width 79 height 30
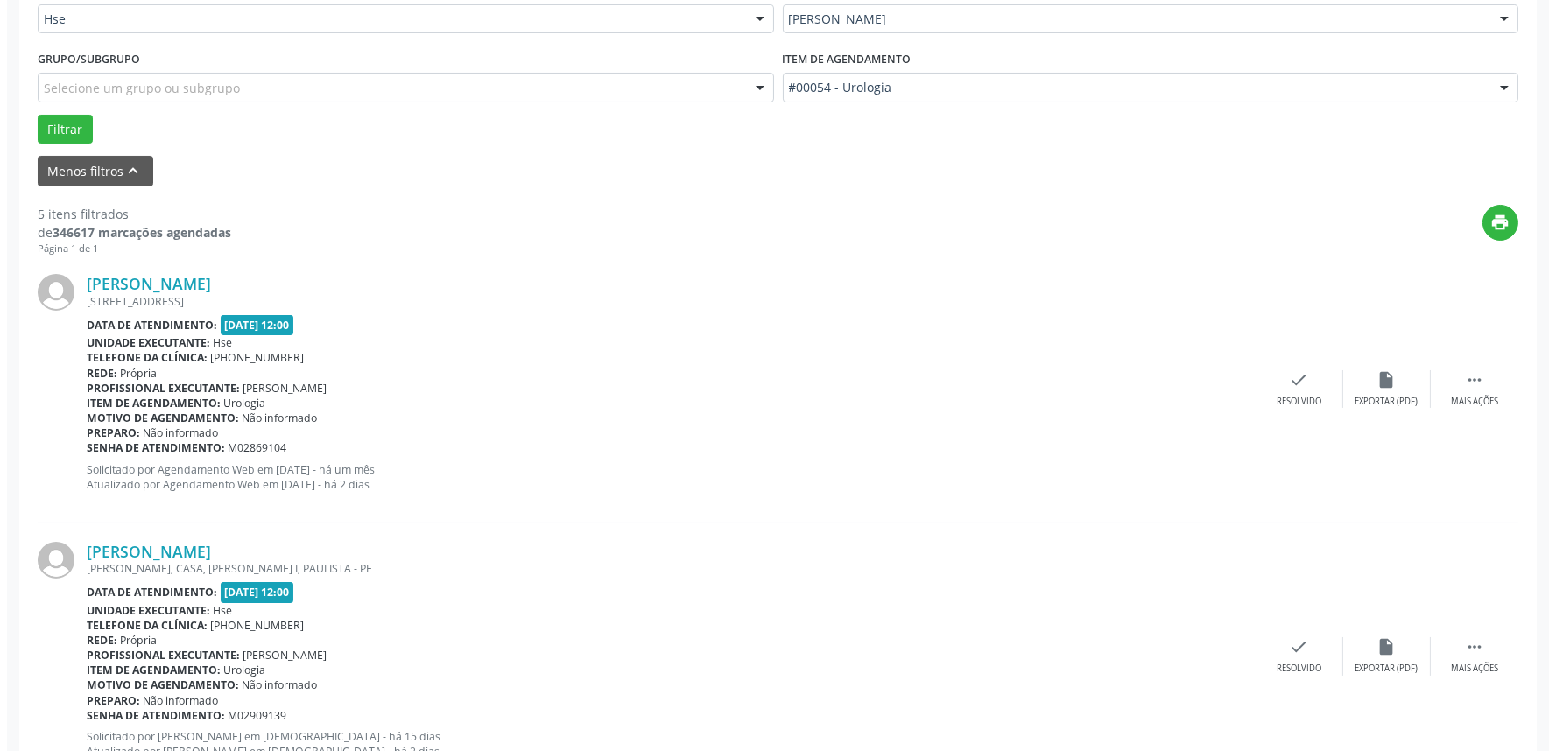
scroll to position [583, 0]
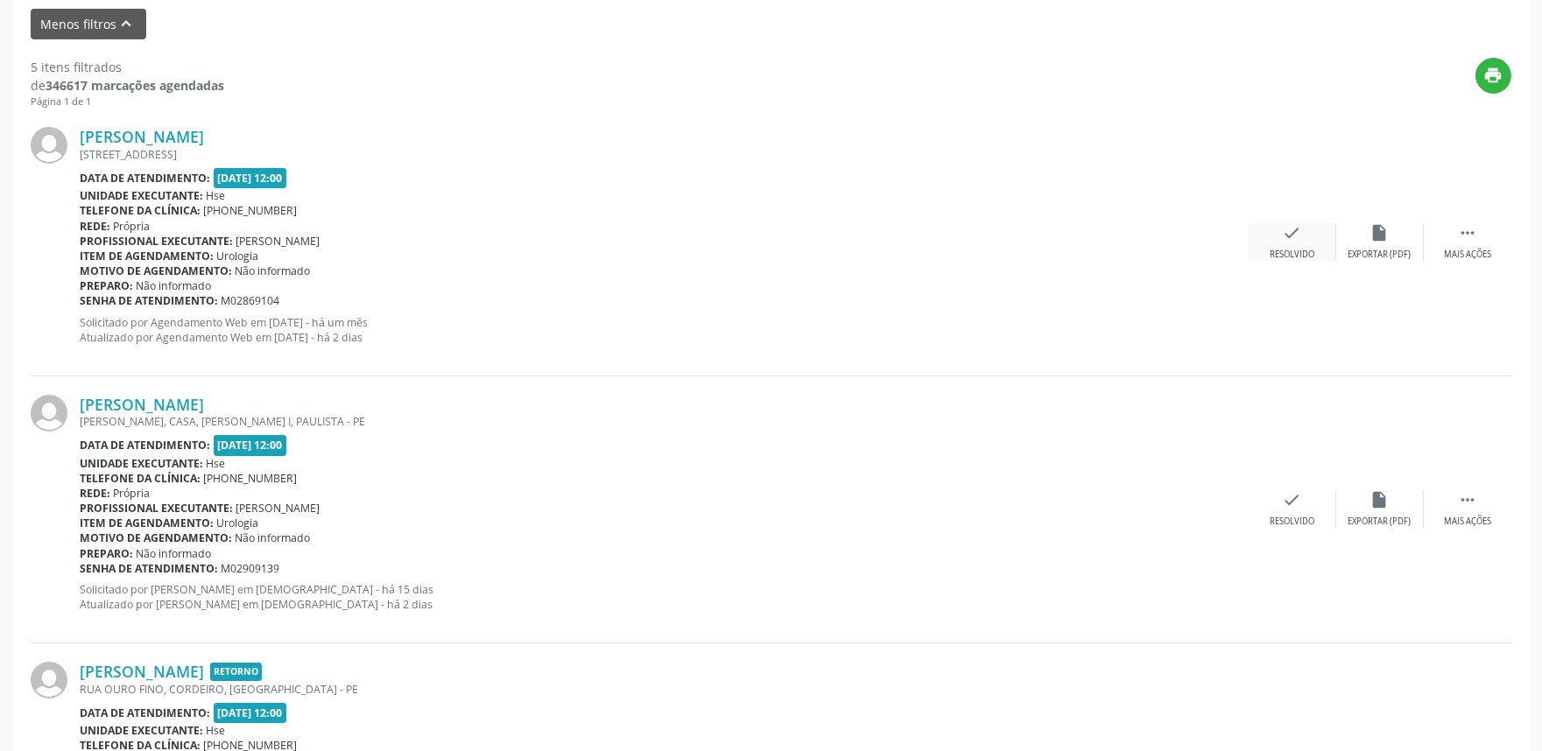
click at [1300, 243] on div "check Resolvido" at bounding box center [1293, 242] width 88 height 38
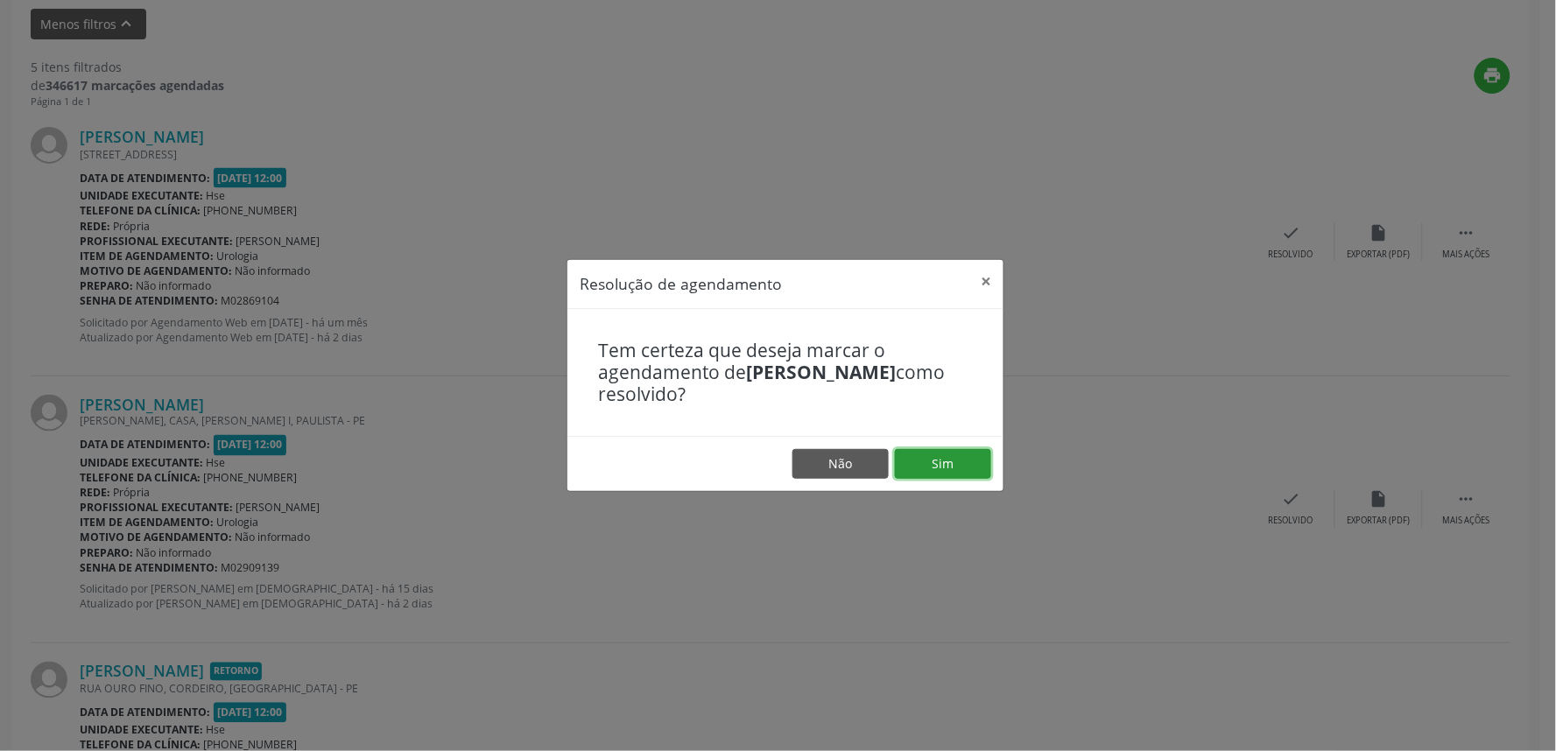
click at [950, 461] on button "Sim" at bounding box center [943, 464] width 96 height 30
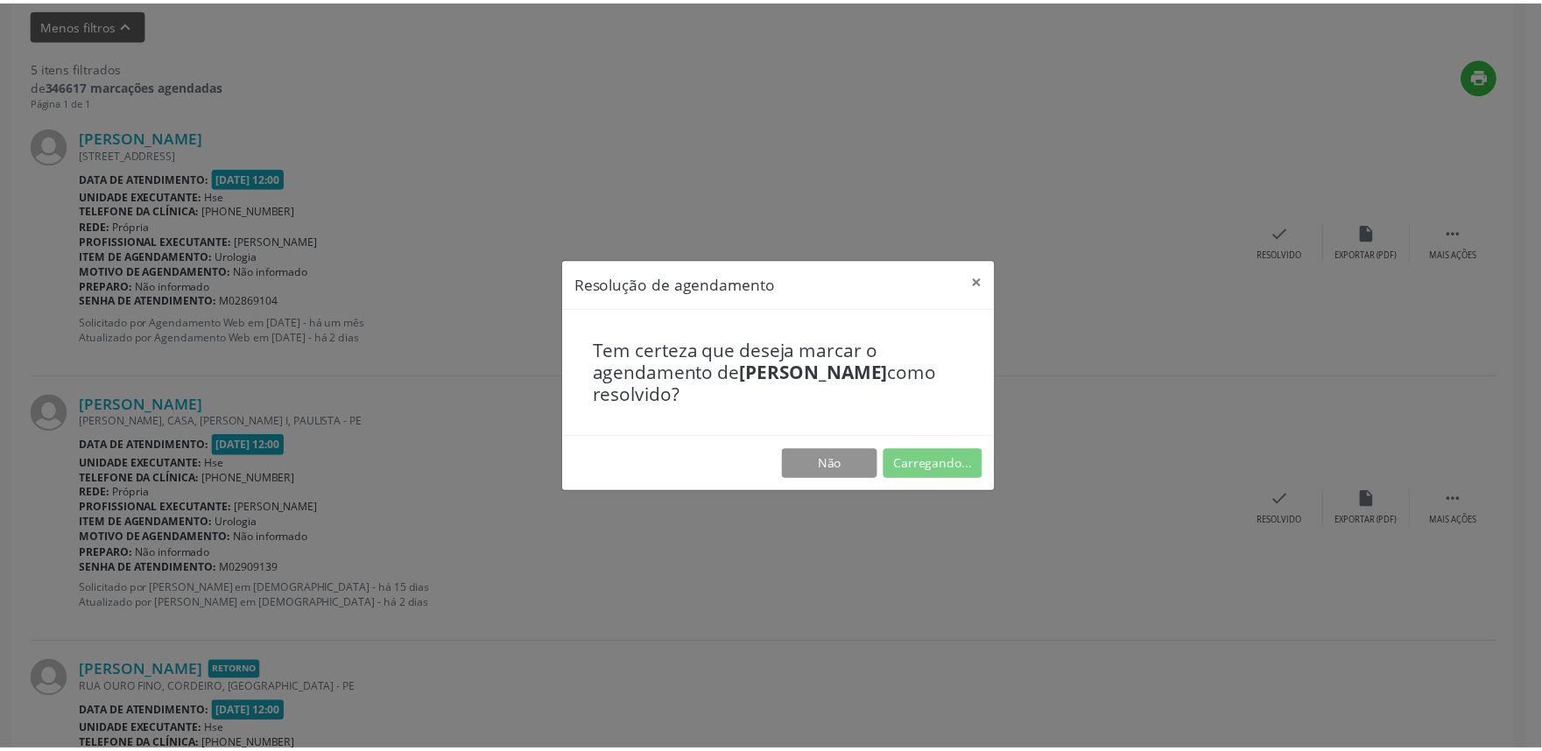
scroll to position [0, 0]
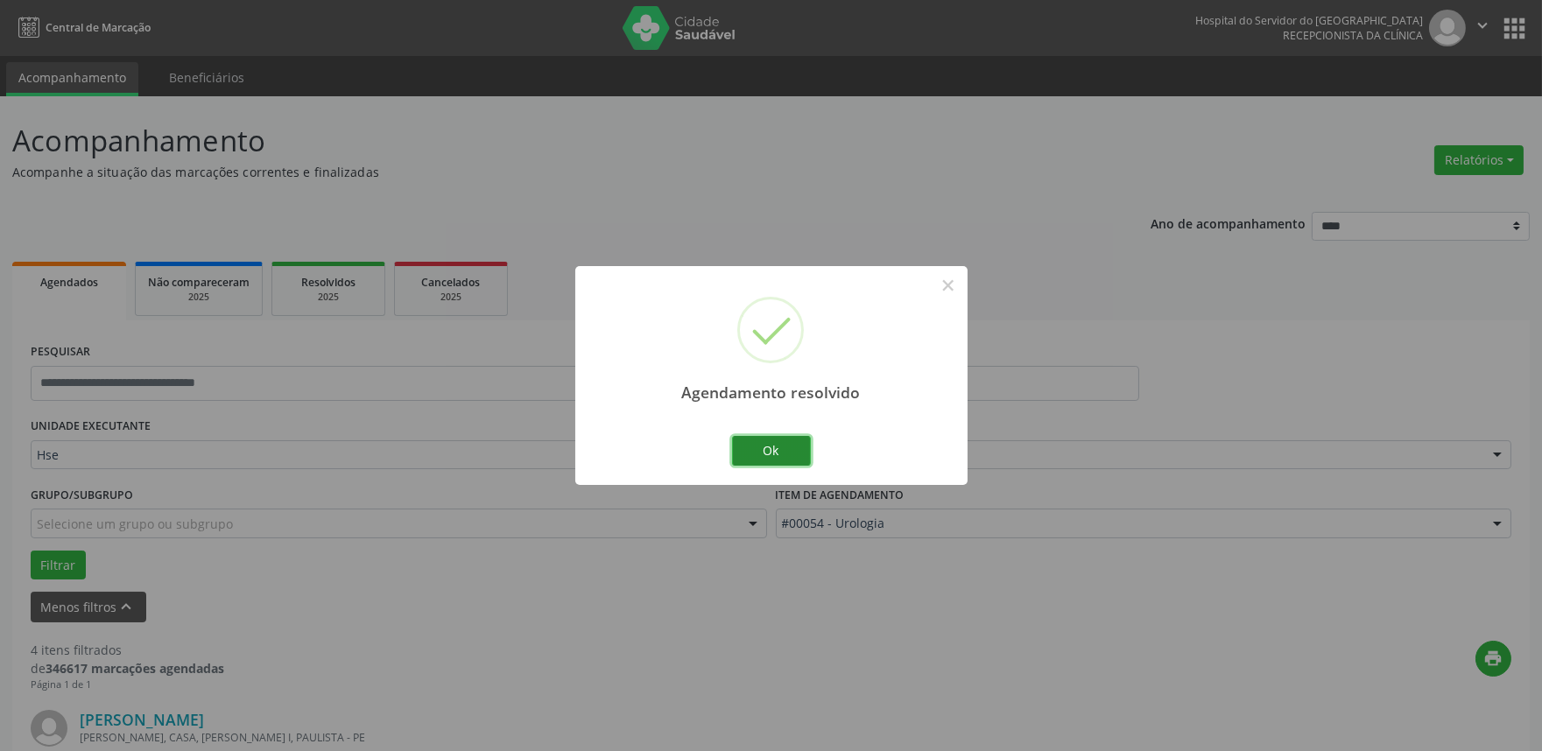
click at [774, 449] on button "Ok" at bounding box center [771, 451] width 79 height 30
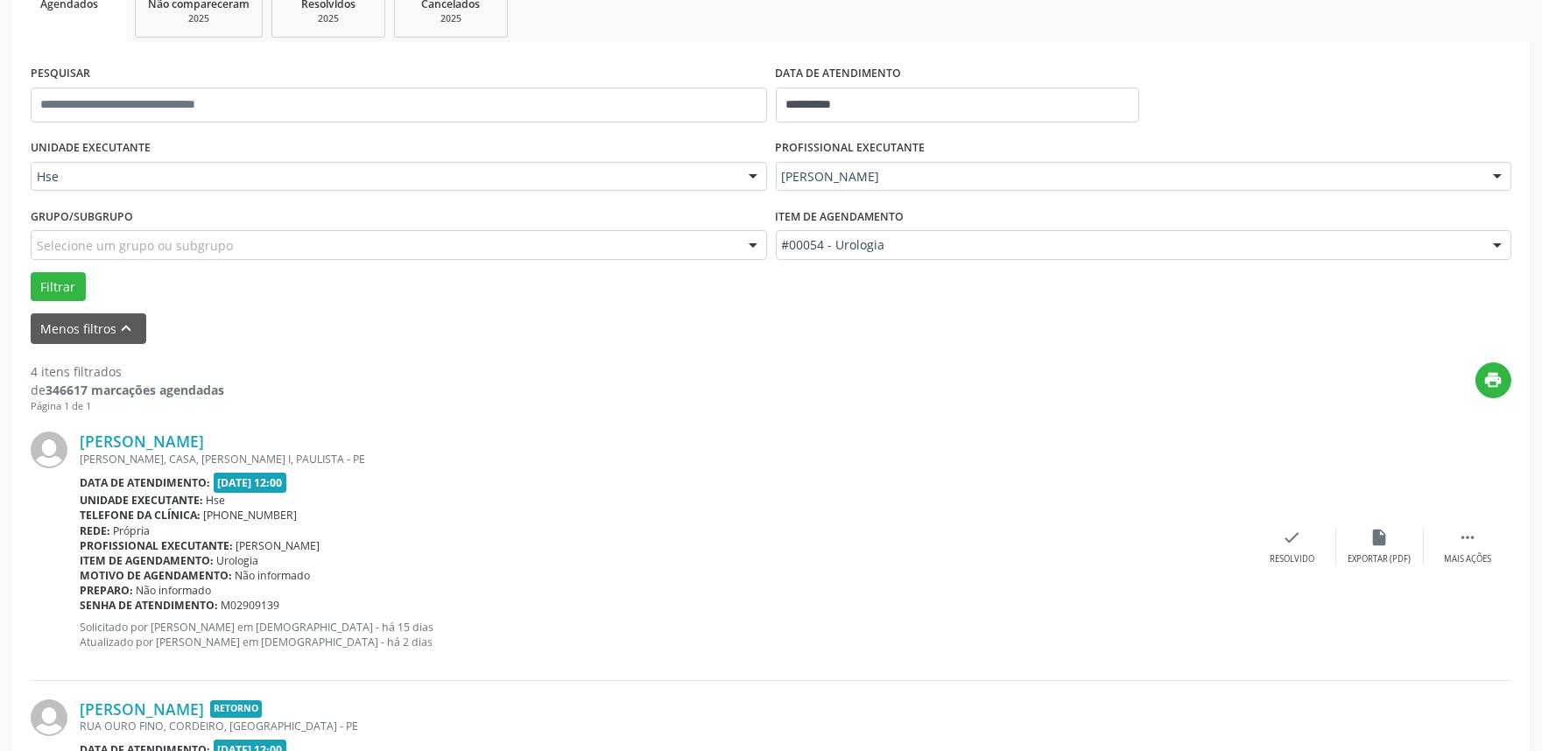
scroll to position [292, 0]
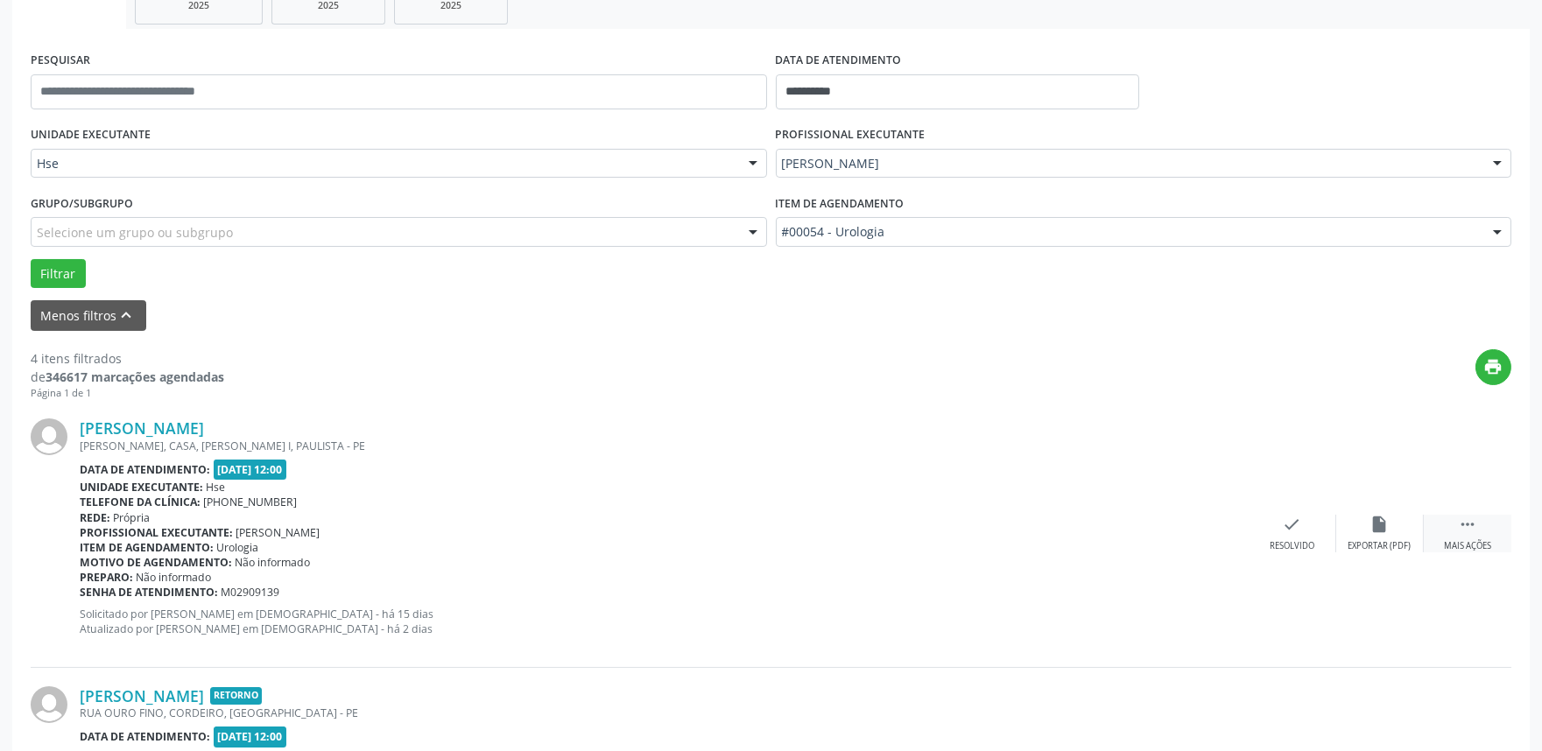
click at [1473, 520] on icon "" at bounding box center [1467, 524] width 19 height 19
click at [1361, 510] on div "[PERSON_NAME] [PERSON_NAME], CASA, [PERSON_NAME] I, PAULISTA - PE Data de atend…" at bounding box center [771, 533] width 1481 height 267
click at [1395, 529] on div "alarm_off Não compareceu" at bounding box center [1380, 534] width 88 height 38
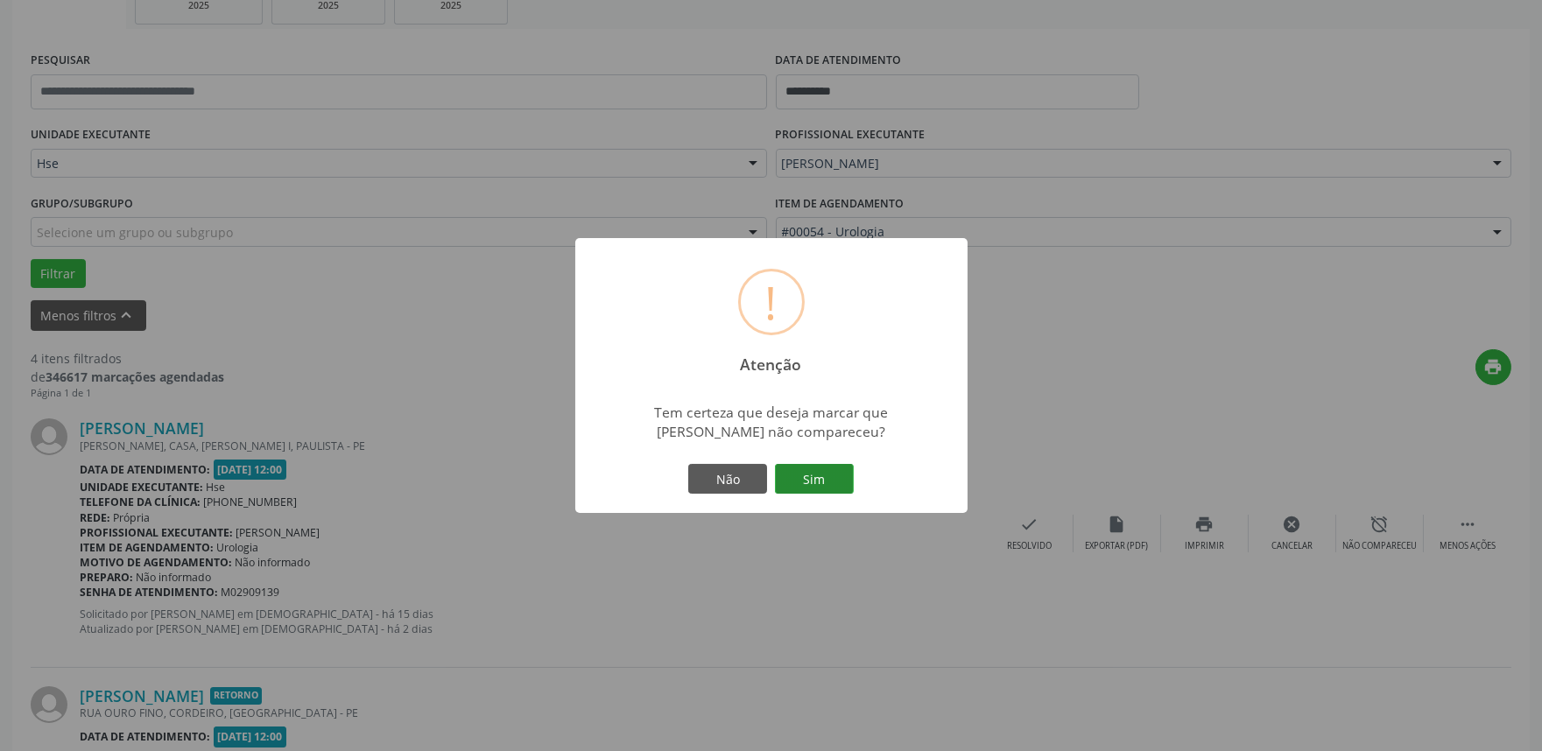
click at [811, 475] on button "Sim" at bounding box center [814, 479] width 79 height 30
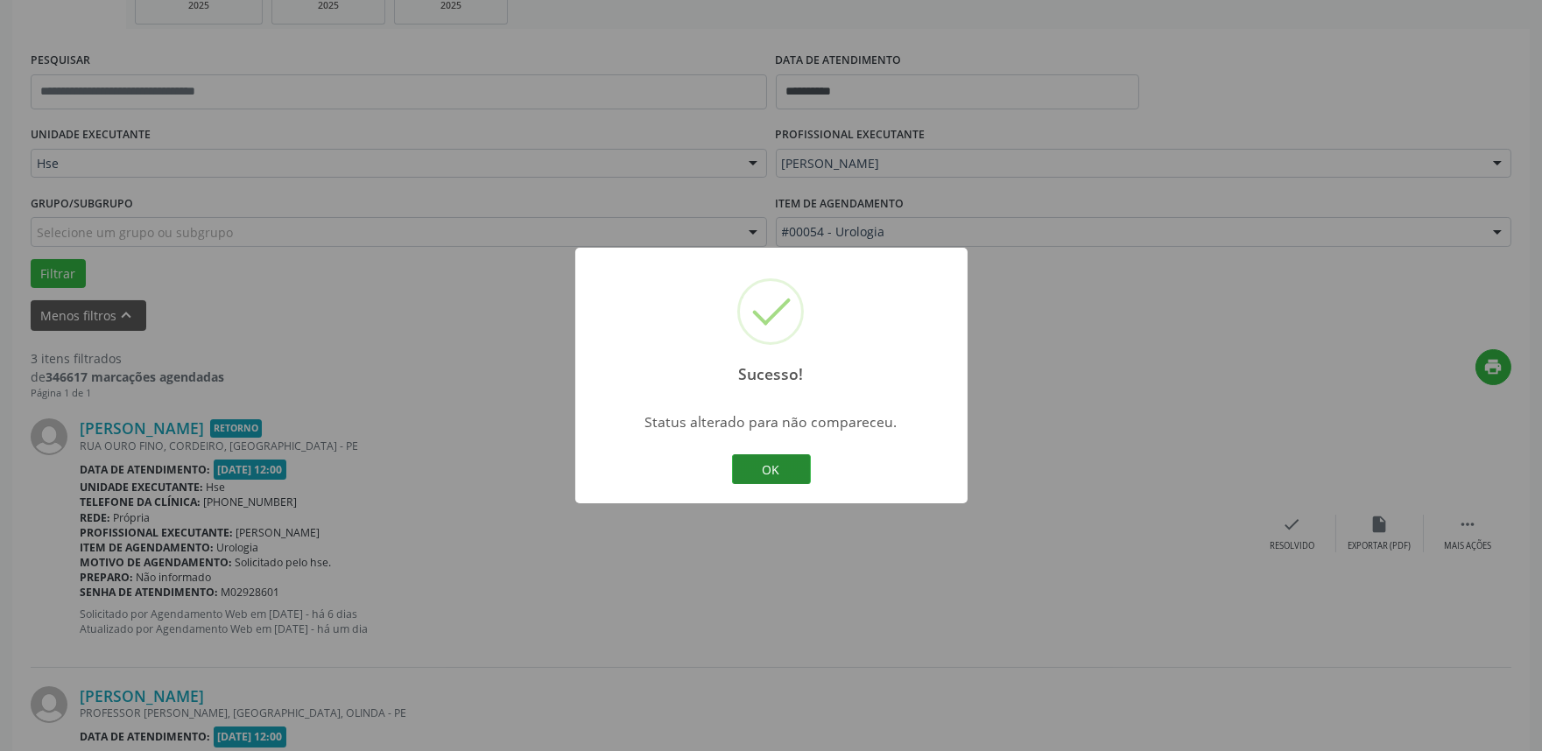
click at [763, 466] on button "OK" at bounding box center [771, 469] width 79 height 30
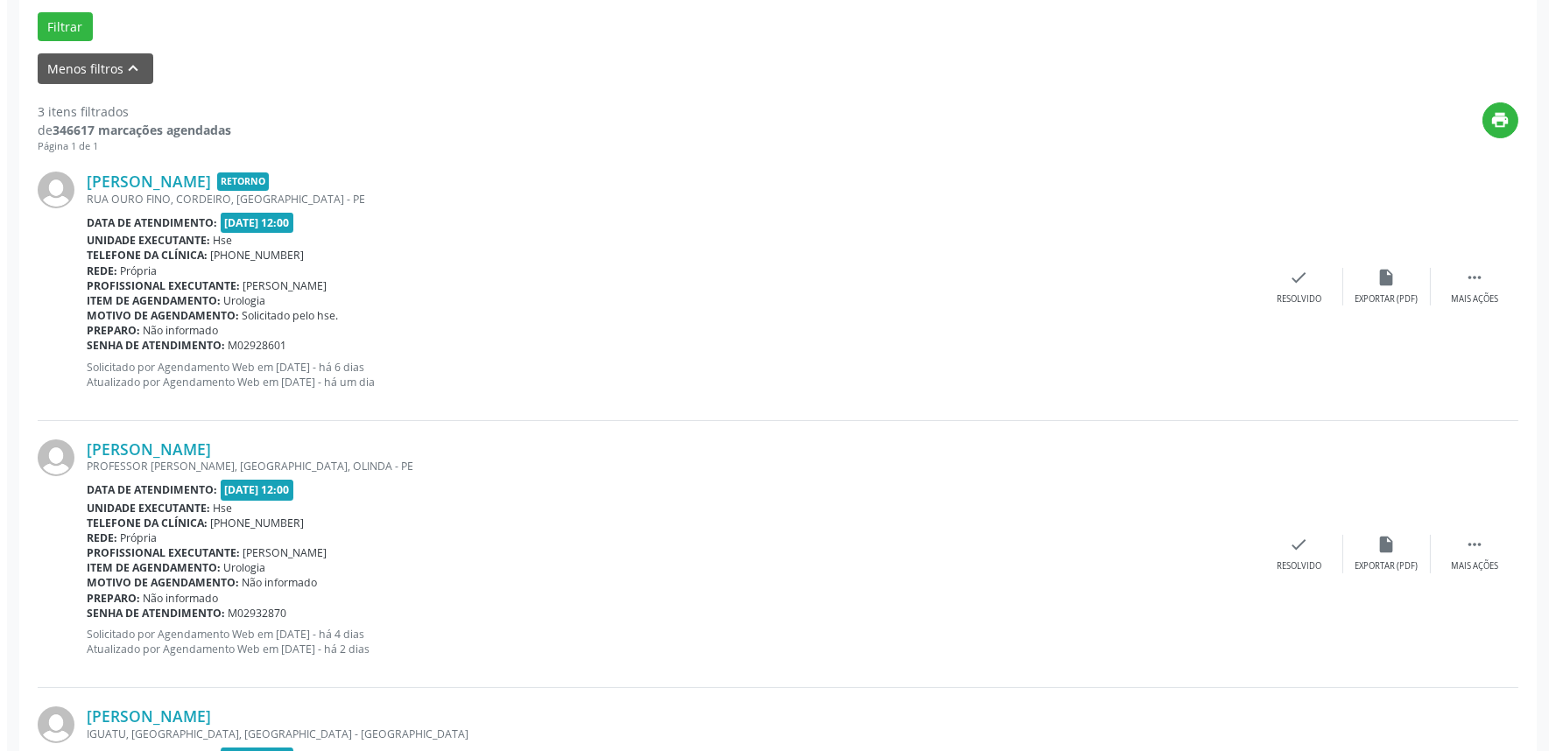
scroll to position [583, 0]
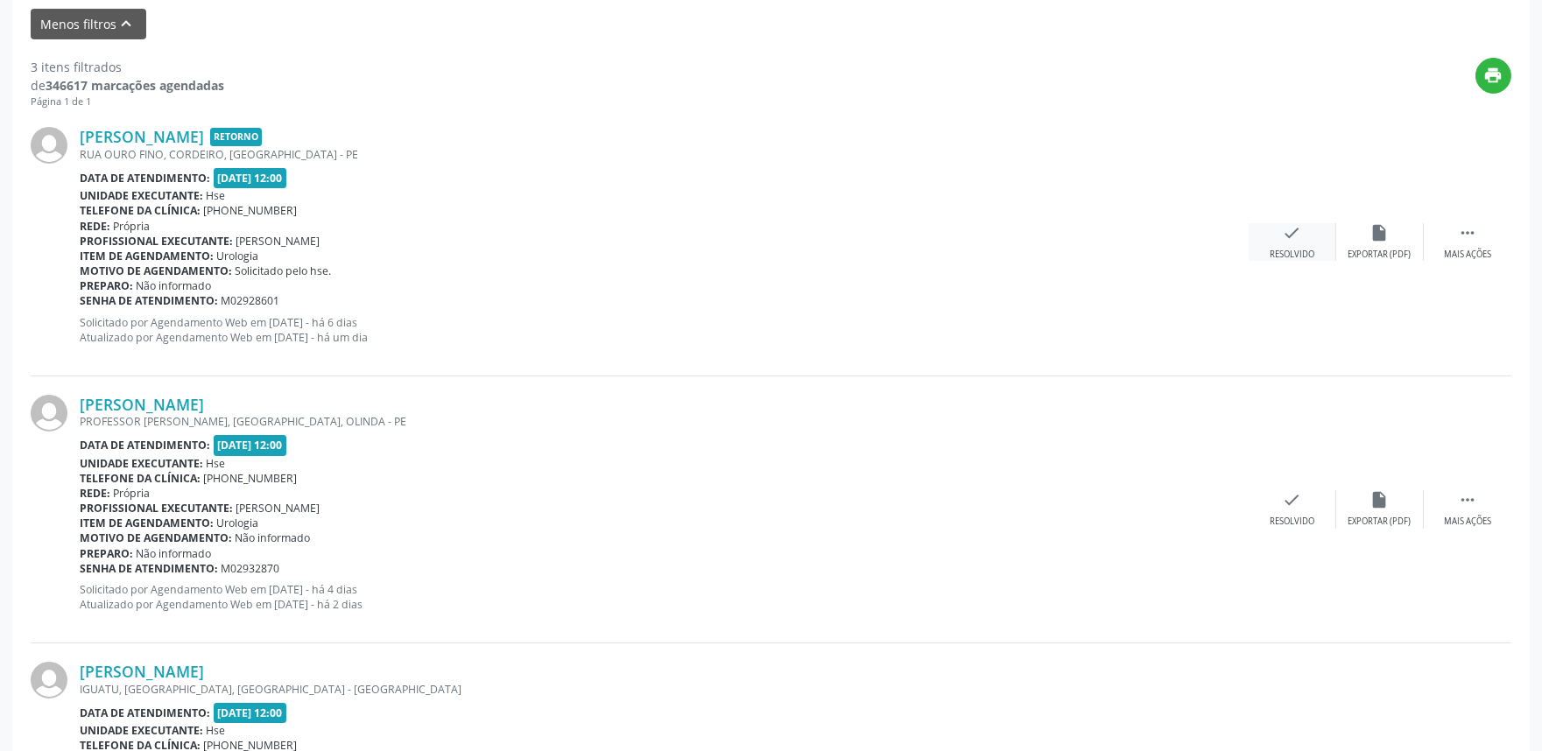
click at [1284, 232] on icon "check" at bounding box center [1292, 232] width 19 height 19
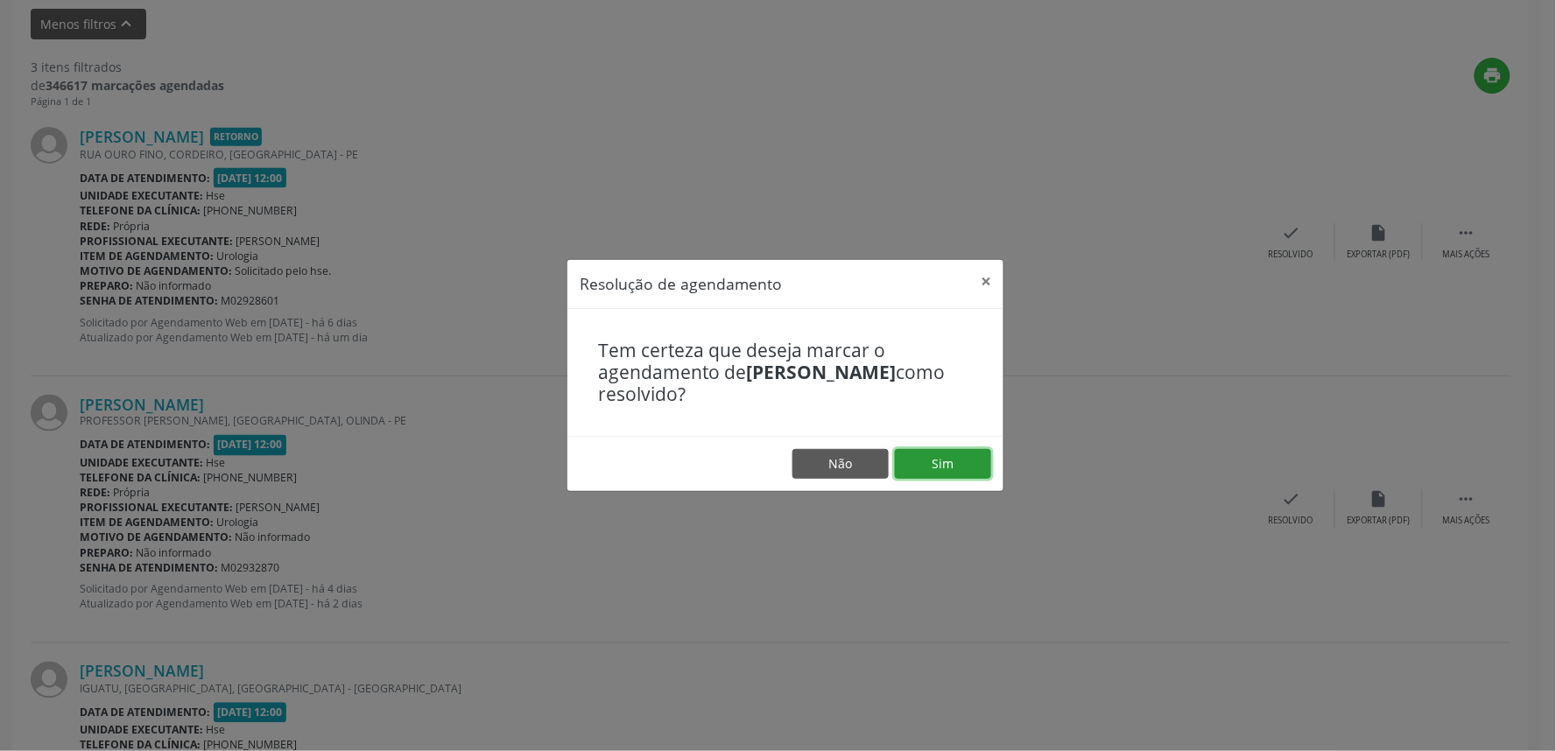
click at [954, 454] on button "Sim" at bounding box center [943, 464] width 96 height 30
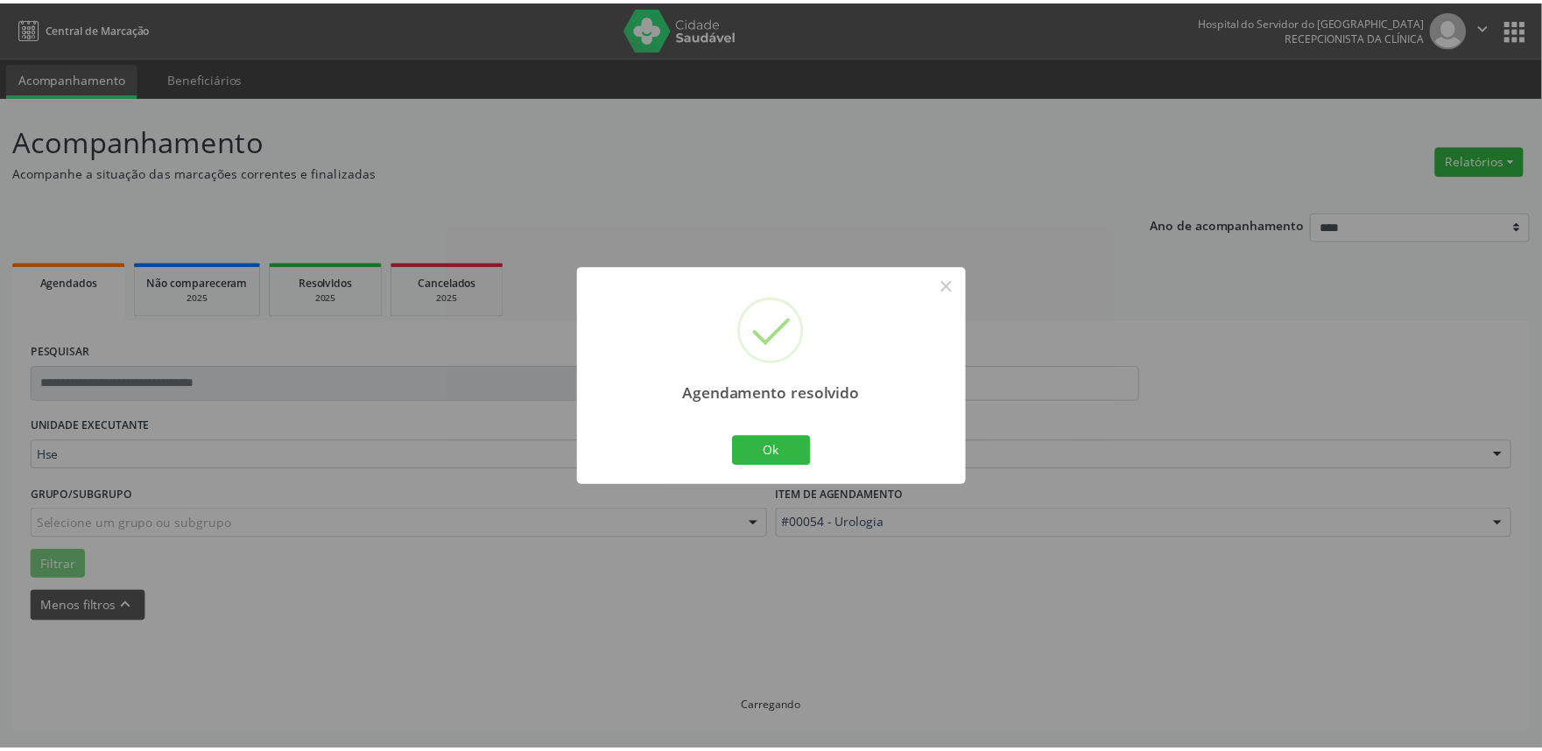
scroll to position [0, 0]
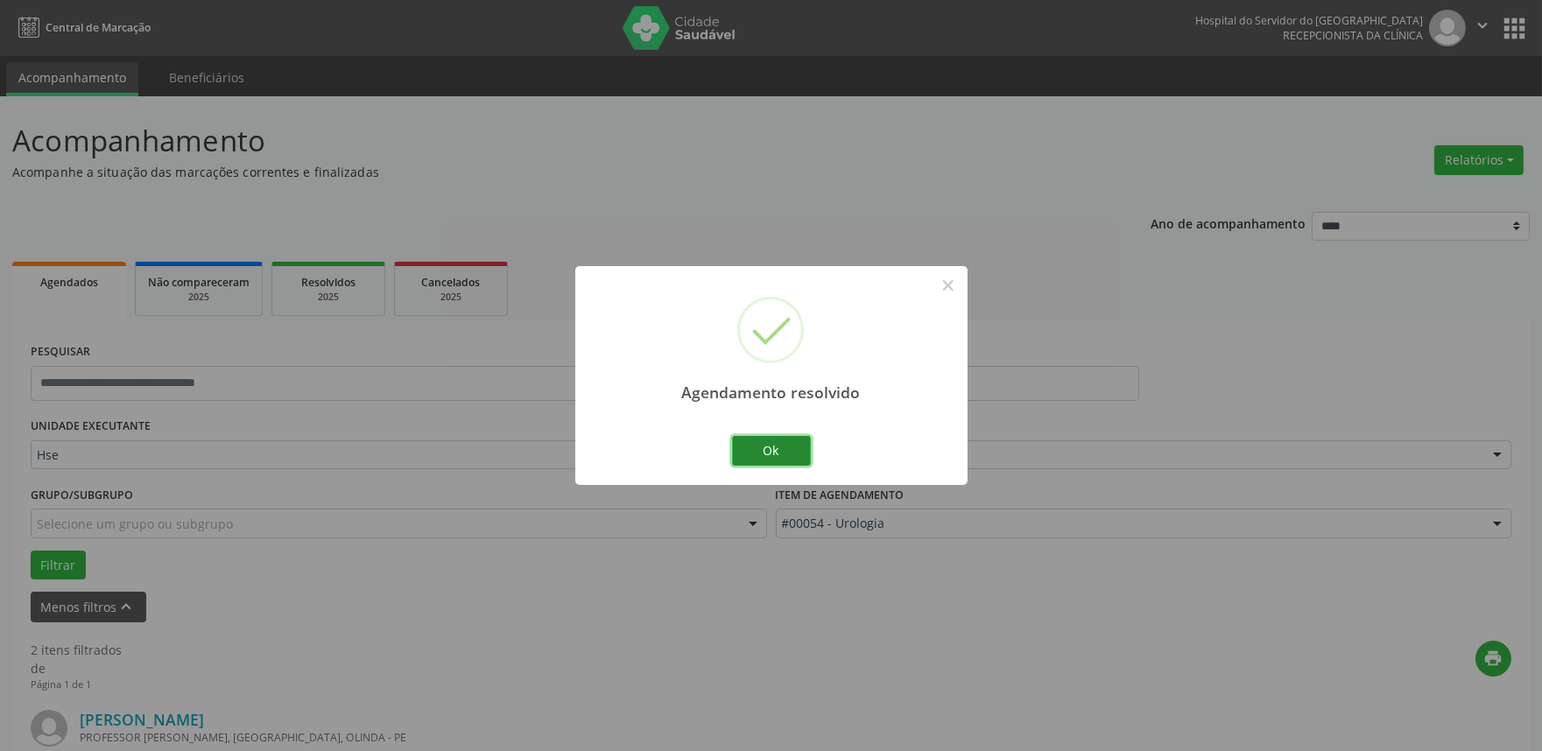
click at [777, 453] on button "Ok" at bounding box center [771, 451] width 79 height 30
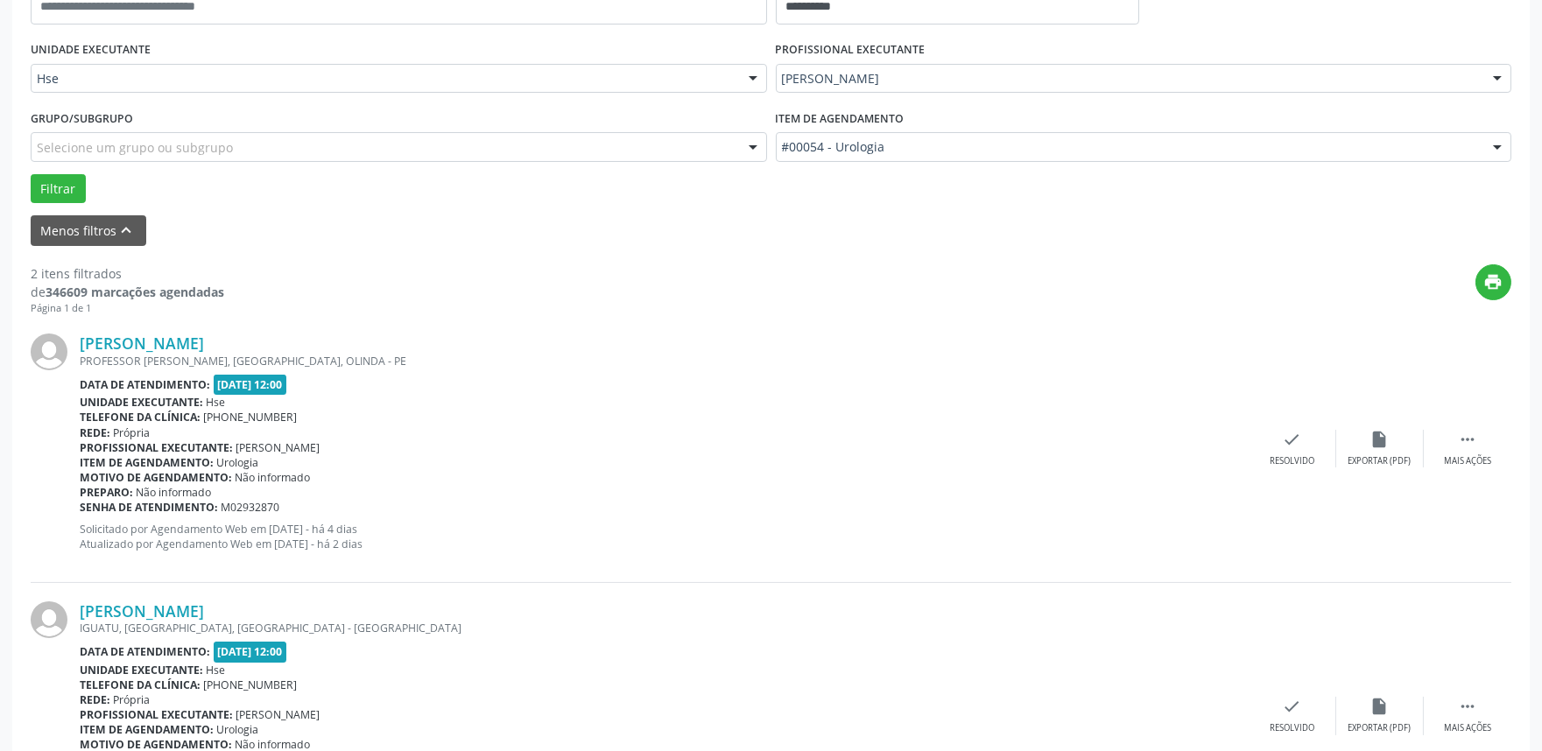
scroll to position [389, 0]
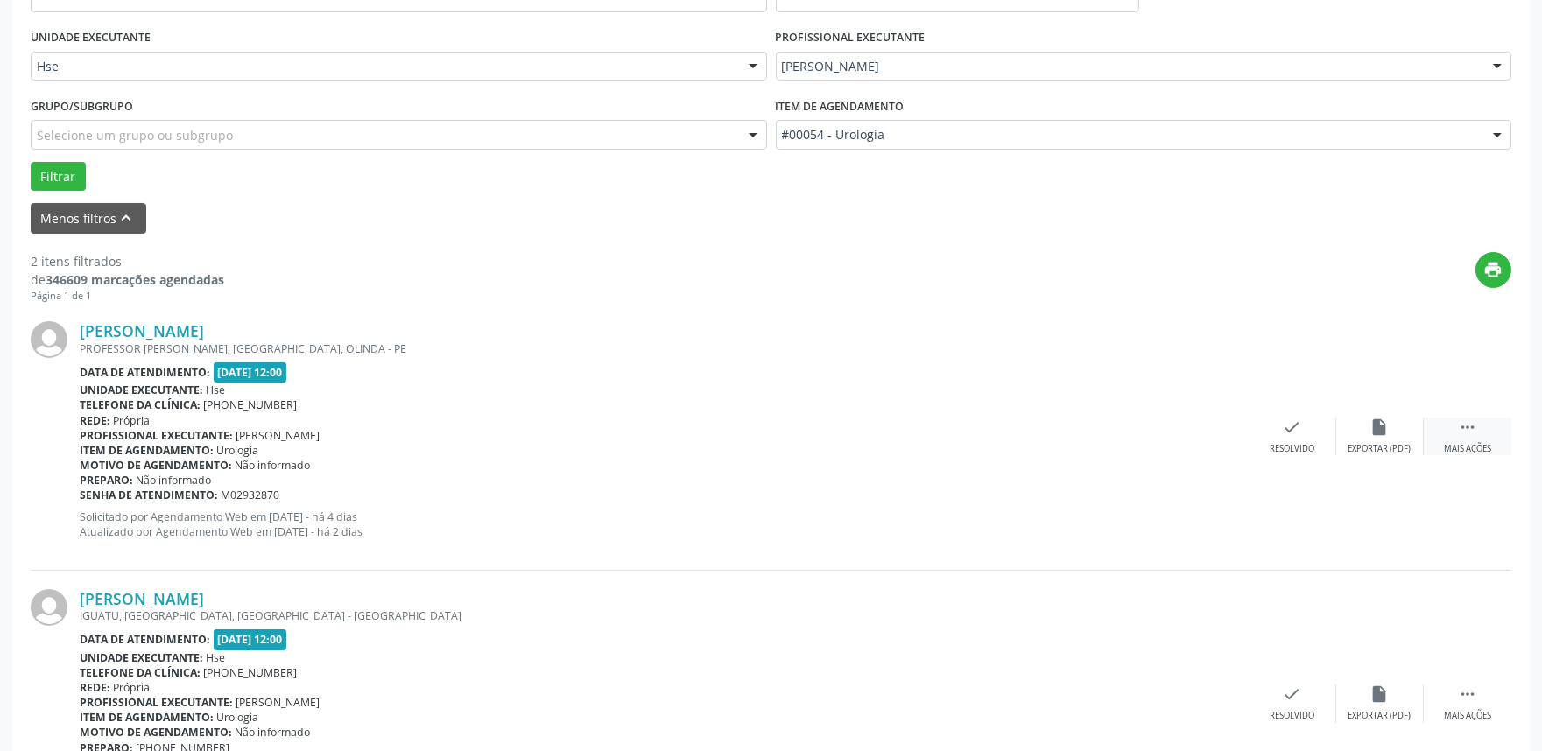
click at [1460, 431] on icon "" at bounding box center [1467, 427] width 19 height 19
click at [1370, 423] on icon "alarm_off" at bounding box center [1379, 427] width 19 height 19
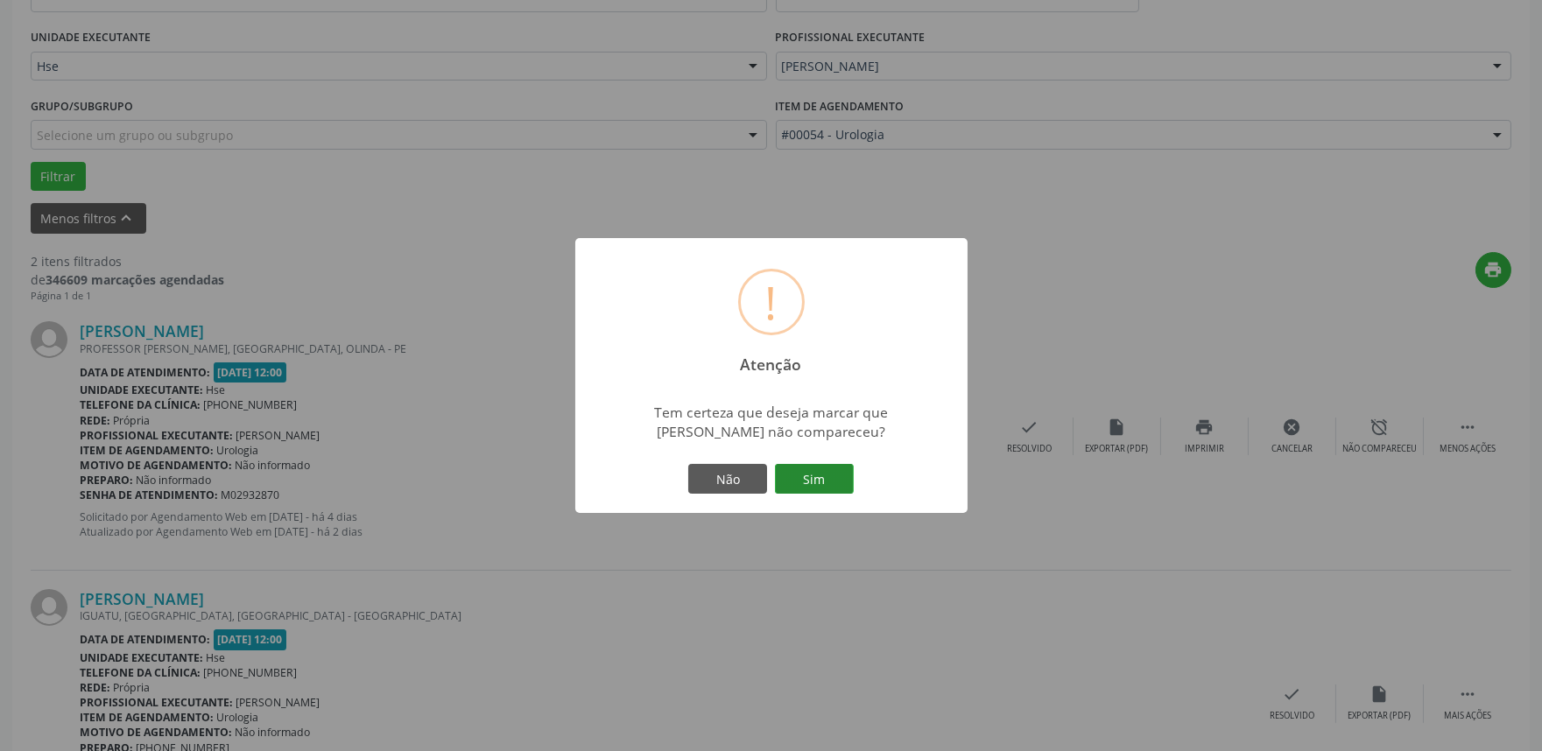
click at [794, 475] on button "Sim" at bounding box center [814, 479] width 79 height 30
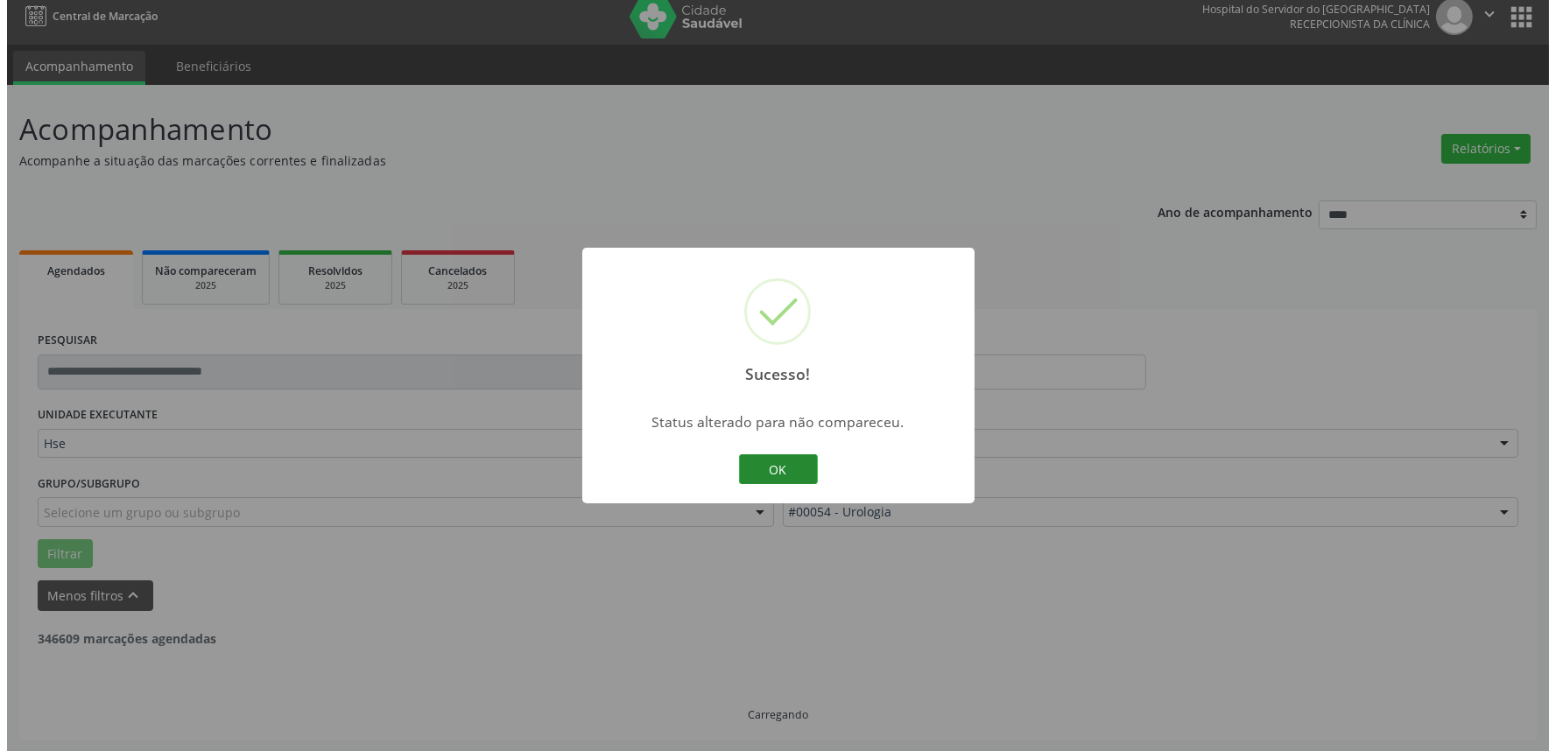
scroll to position [236, 0]
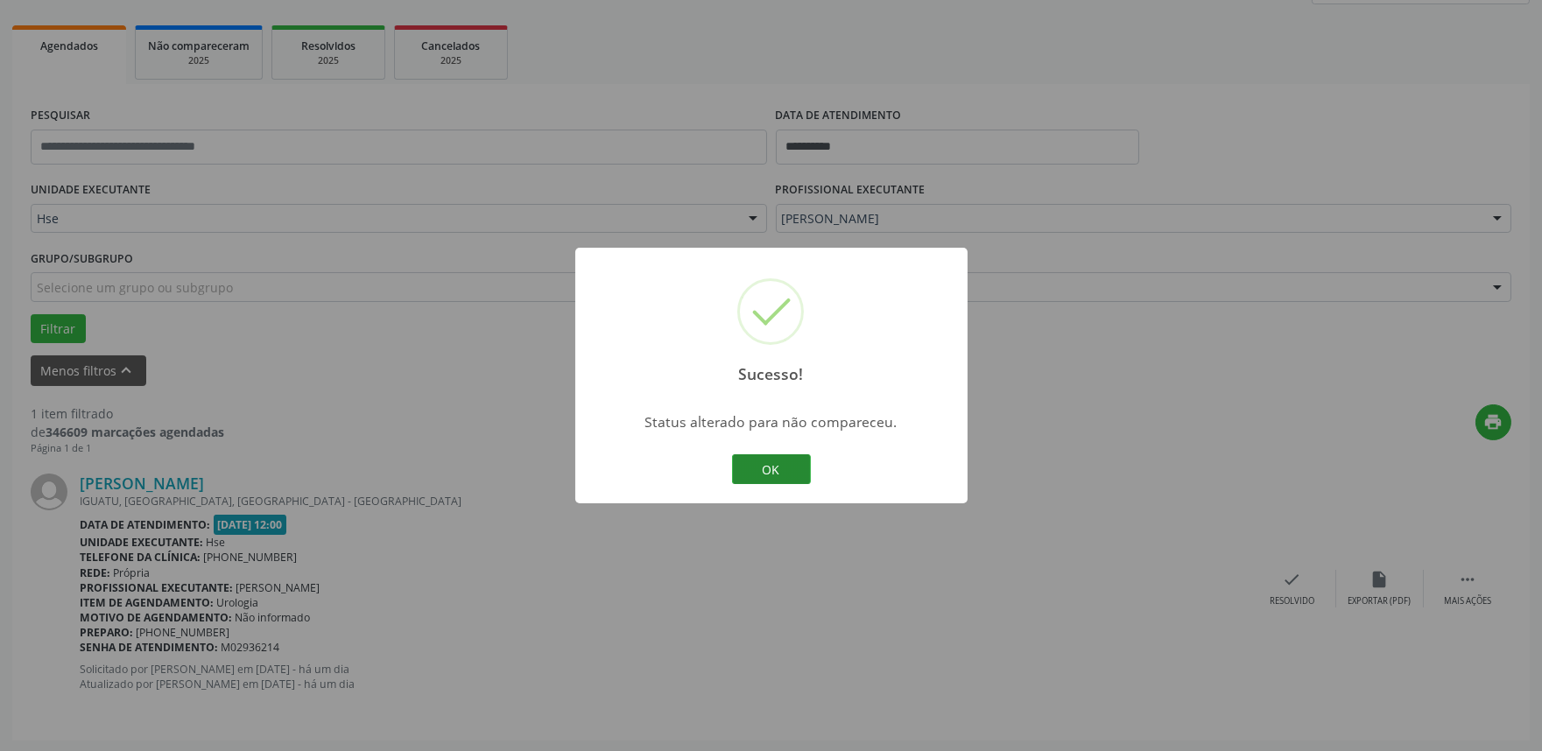
click at [750, 466] on button "OK" at bounding box center [771, 469] width 79 height 30
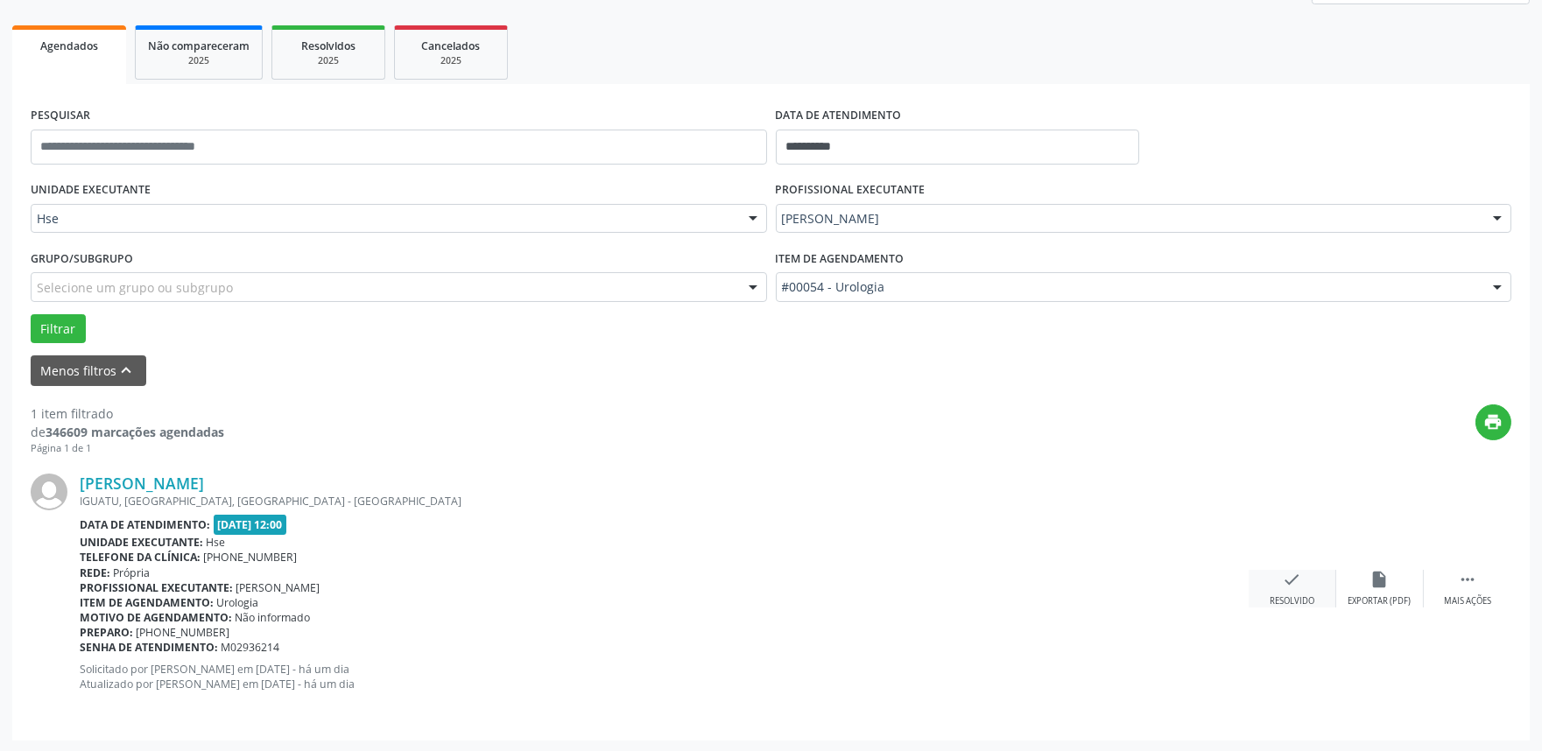
click at [1289, 595] on div "Resolvido" at bounding box center [1292, 601] width 45 height 12
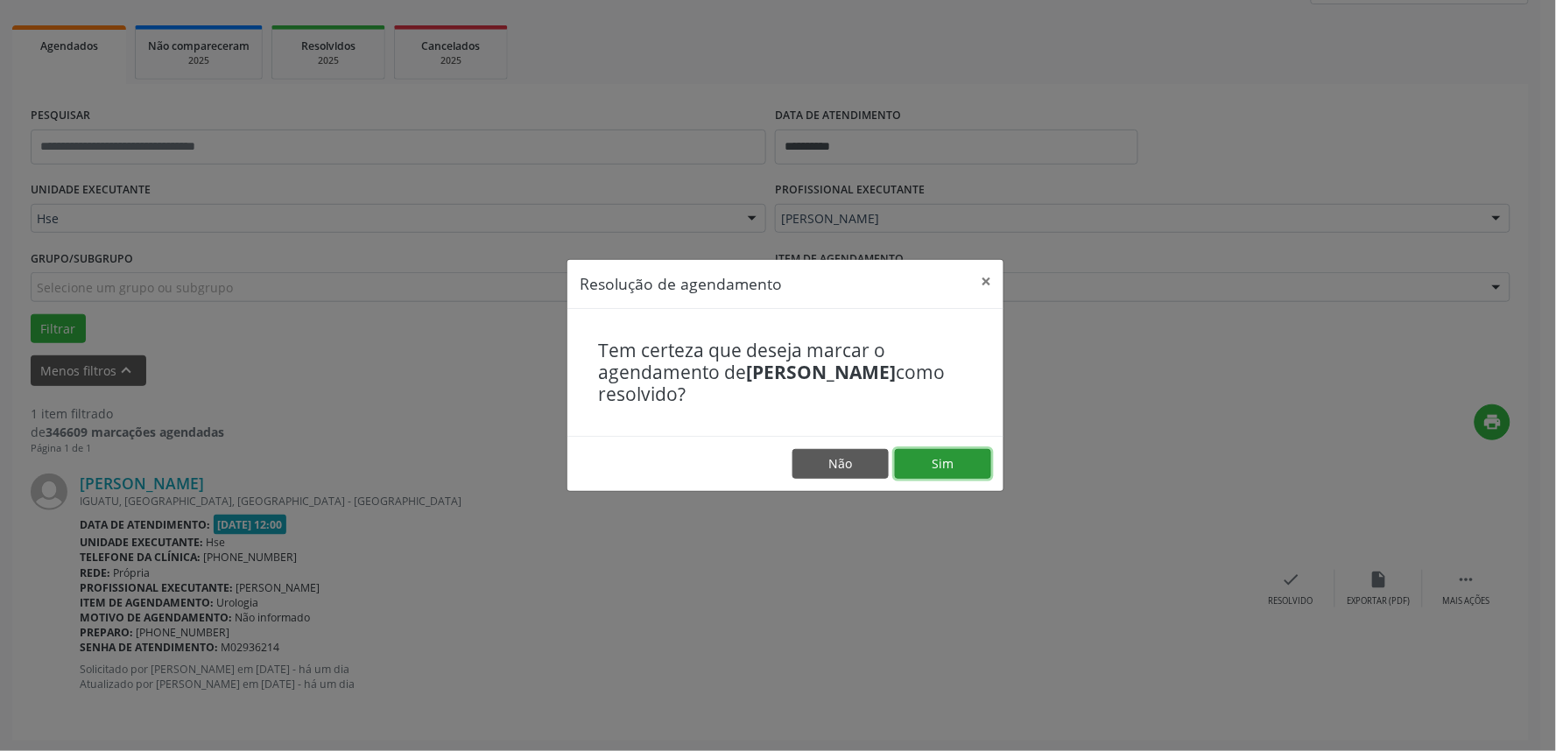
click at [953, 461] on button "Sim" at bounding box center [943, 464] width 96 height 30
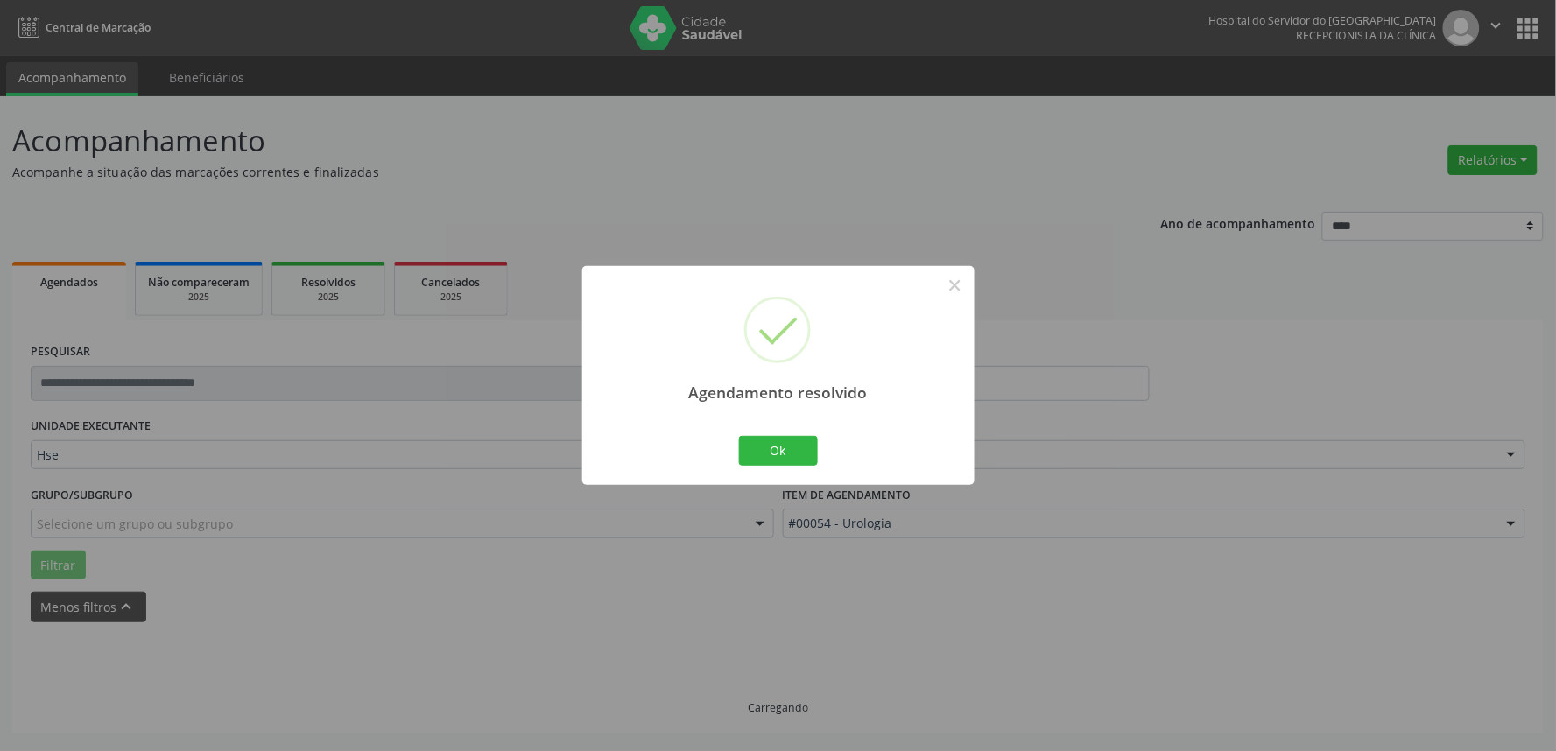
scroll to position [0, 0]
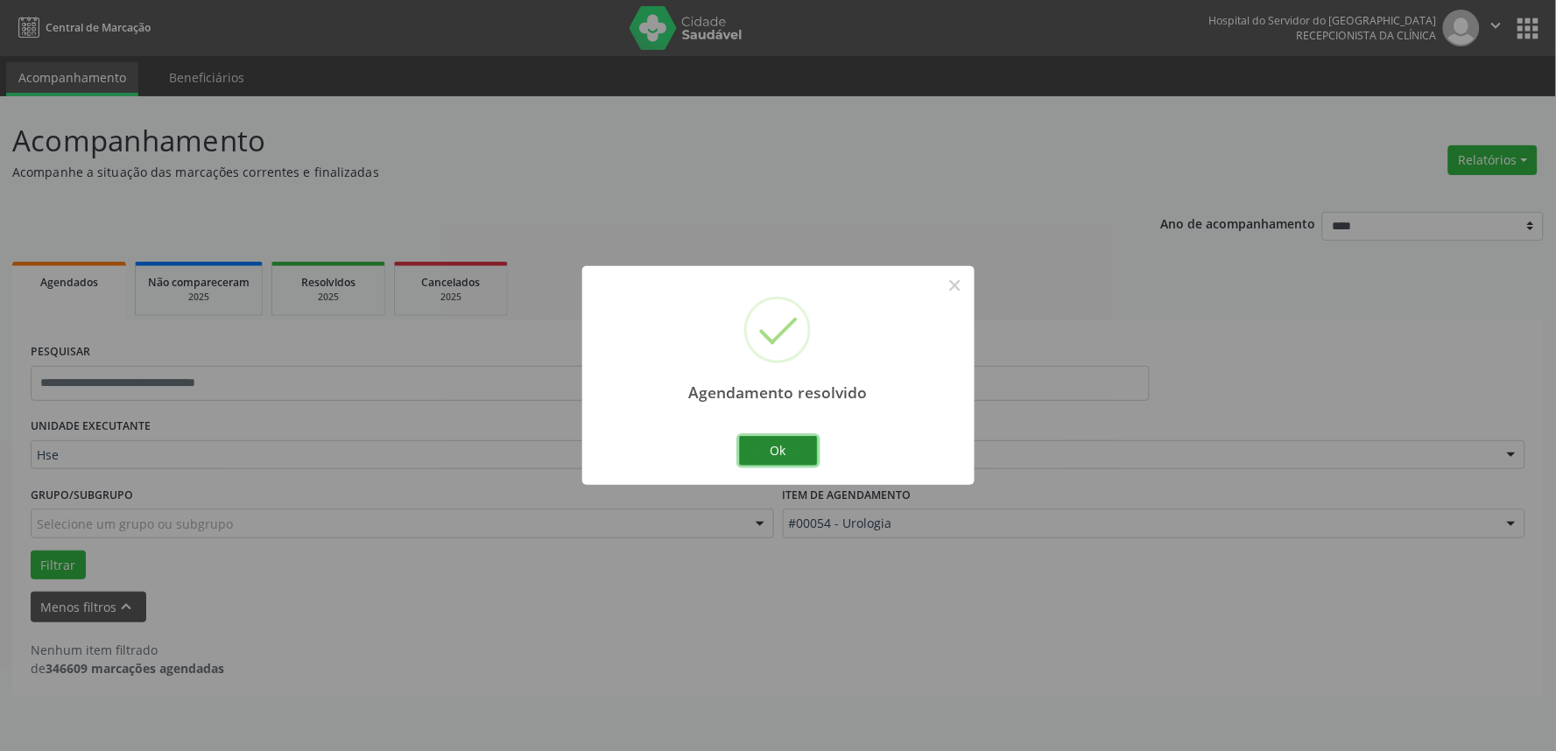
click at [773, 445] on button "Ok" at bounding box center [778, 451] width 79 height 30
